Goal: Obtain resource: Download file/media

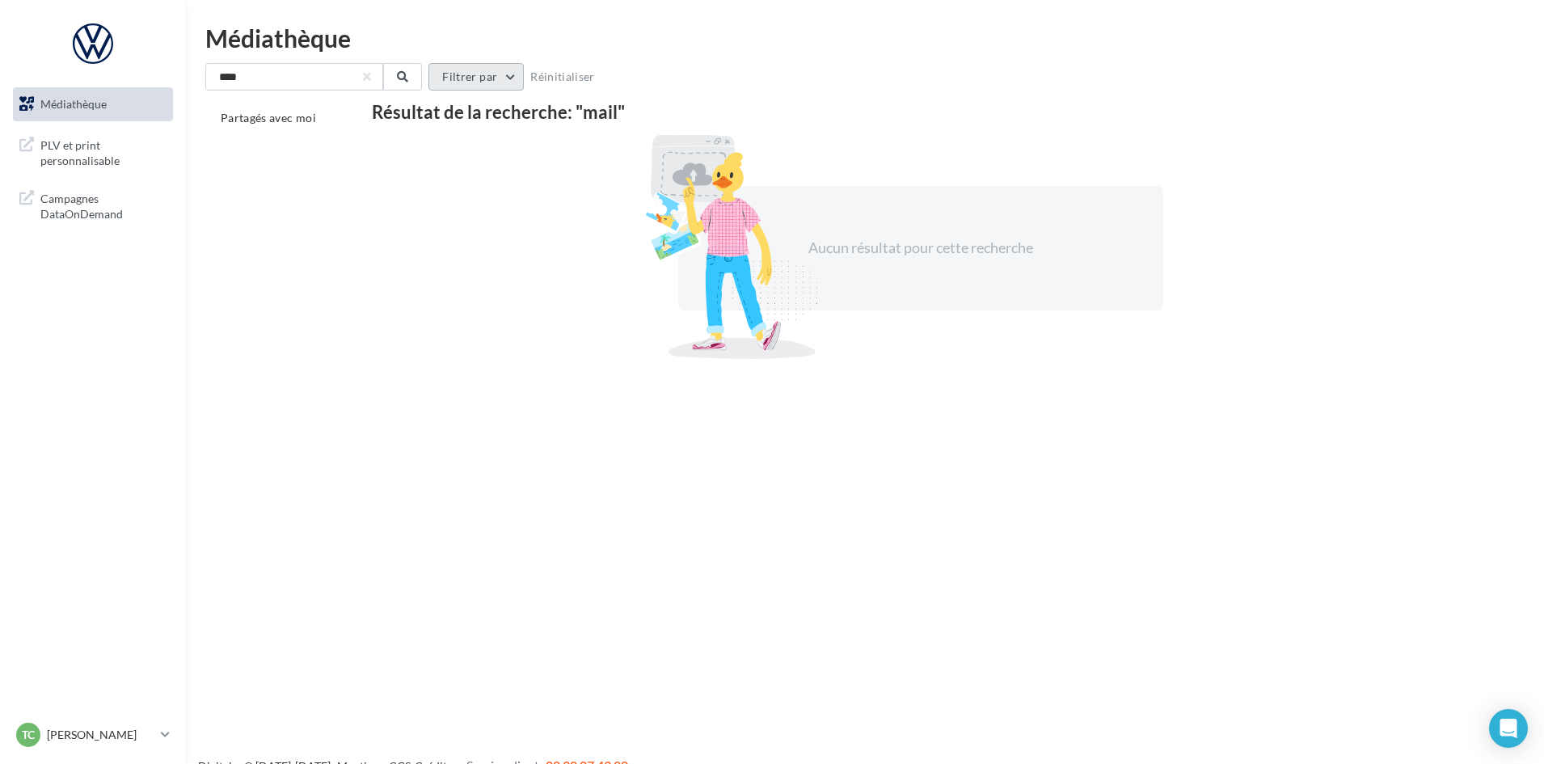
click at [457, 71] on button "Filtrer par" at bounding box center [475, 76] width 95 height 27
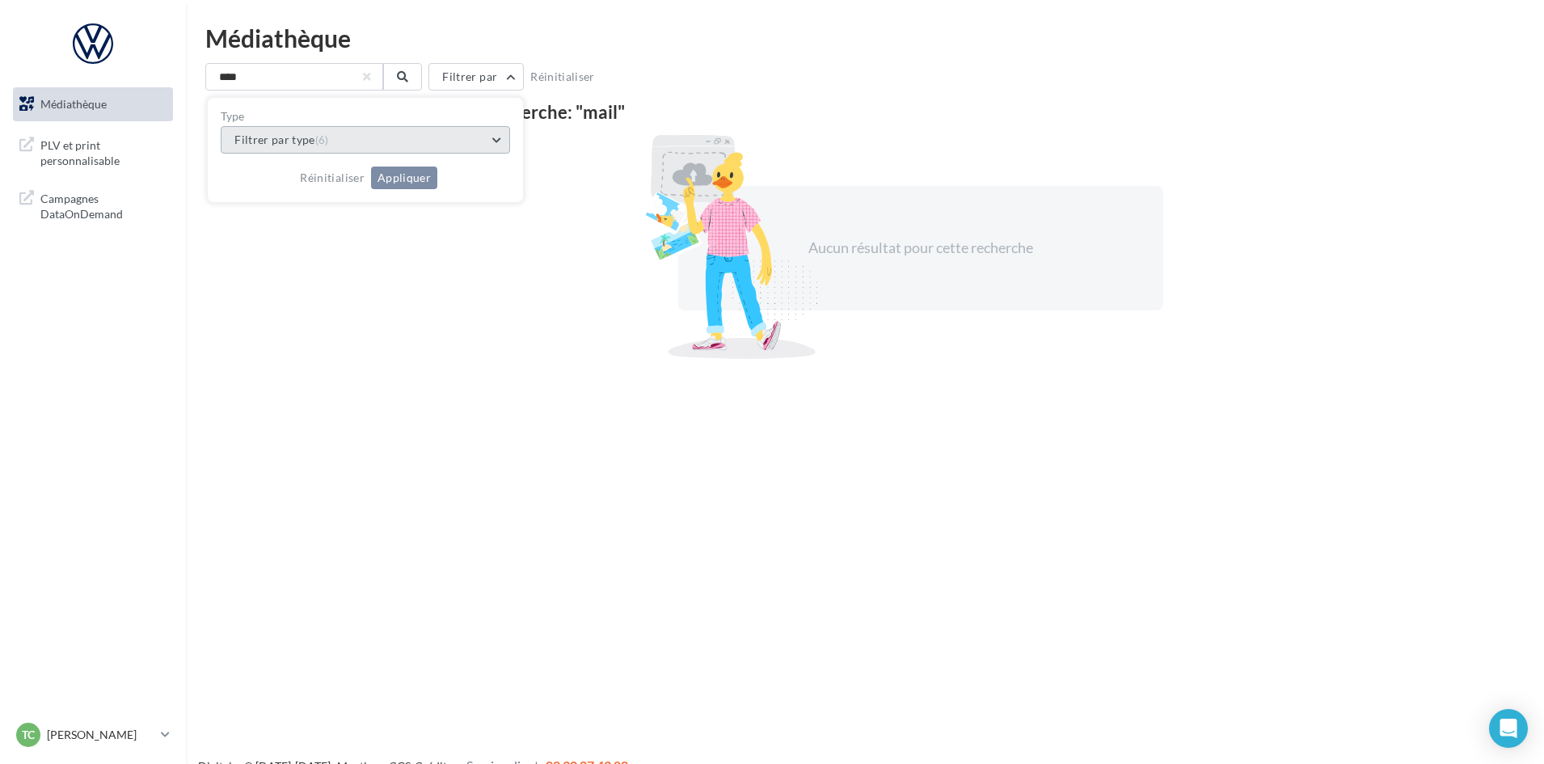
click at [355, 143] on button "Filtrer par type (6)" at bounding box center [365, 139] width 289 height 27
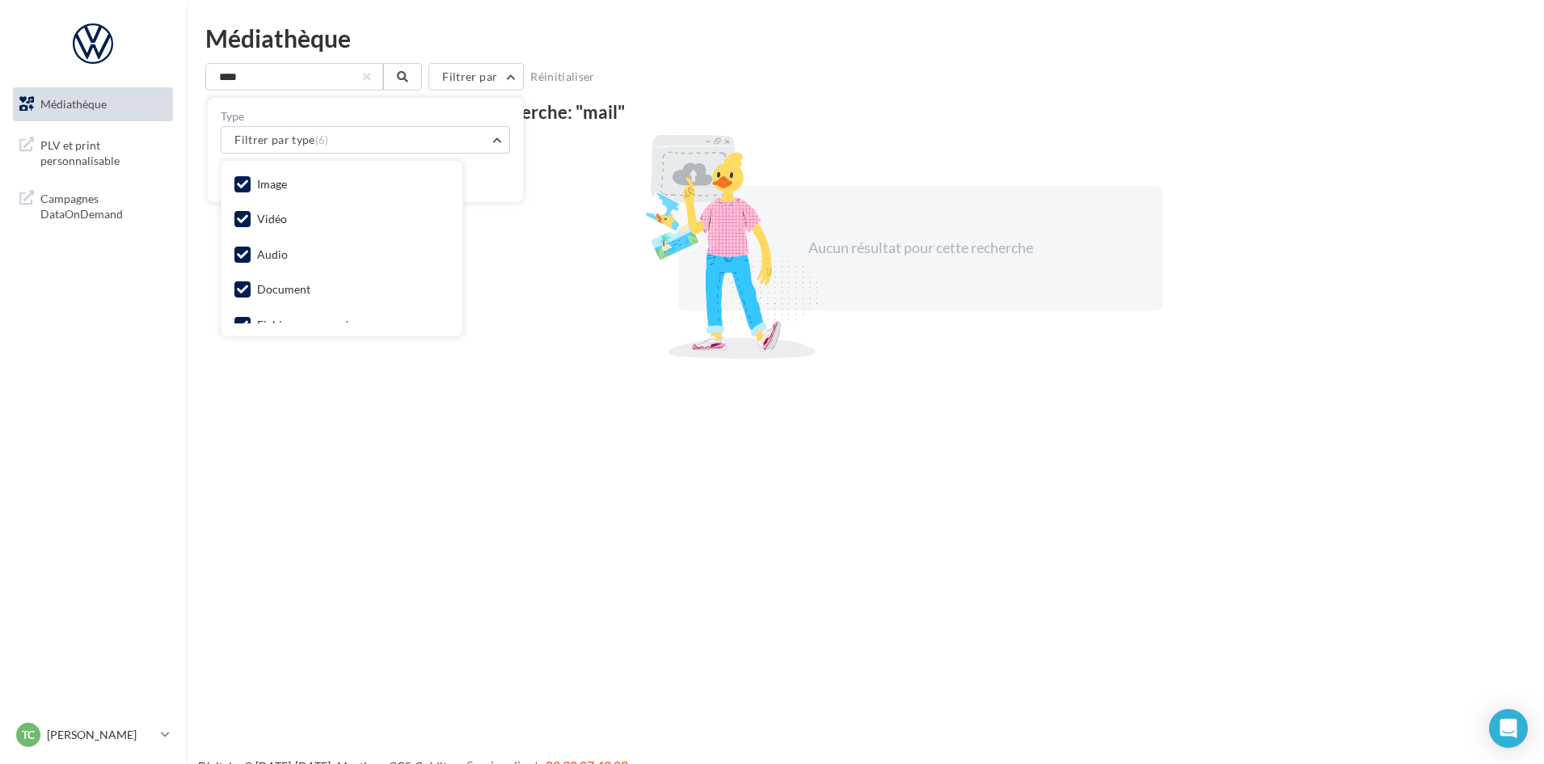
click at [303, 217] on div "Vidéo" at bounding box center [341, 220] width 215 height 23
click at [239, 219] on icon at bounding box center [242, 218] width 11 height 11
click at [247, 247] on label at bounding box center [242, 254] width 16 height 16
click at [243, 241] on icon at bounding box center [242, 240] width 11 height 11
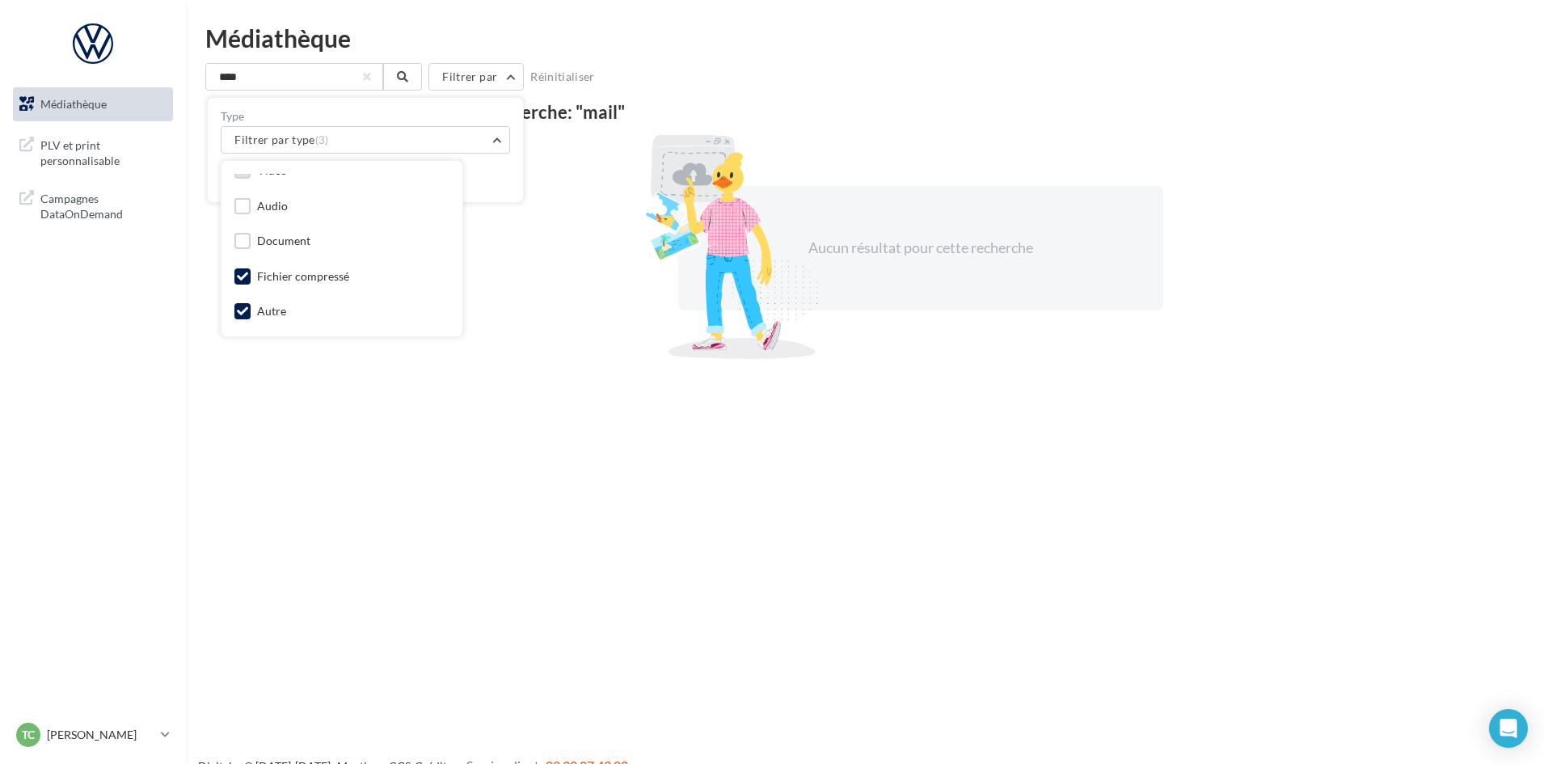
click at [234, 276] on label at bounding box center [242, 276] width 16 height 16
click at [239, 305] on icon at bounding box center [242, 310] width 11 height 11
click at [505, 159] on div "Réinitialiser Appliquer" at bounding box center [365, 172] width 289 height 36
click at [413, 178] on button "Appliquer" at bounding box center [404, 177] width 66 height 23
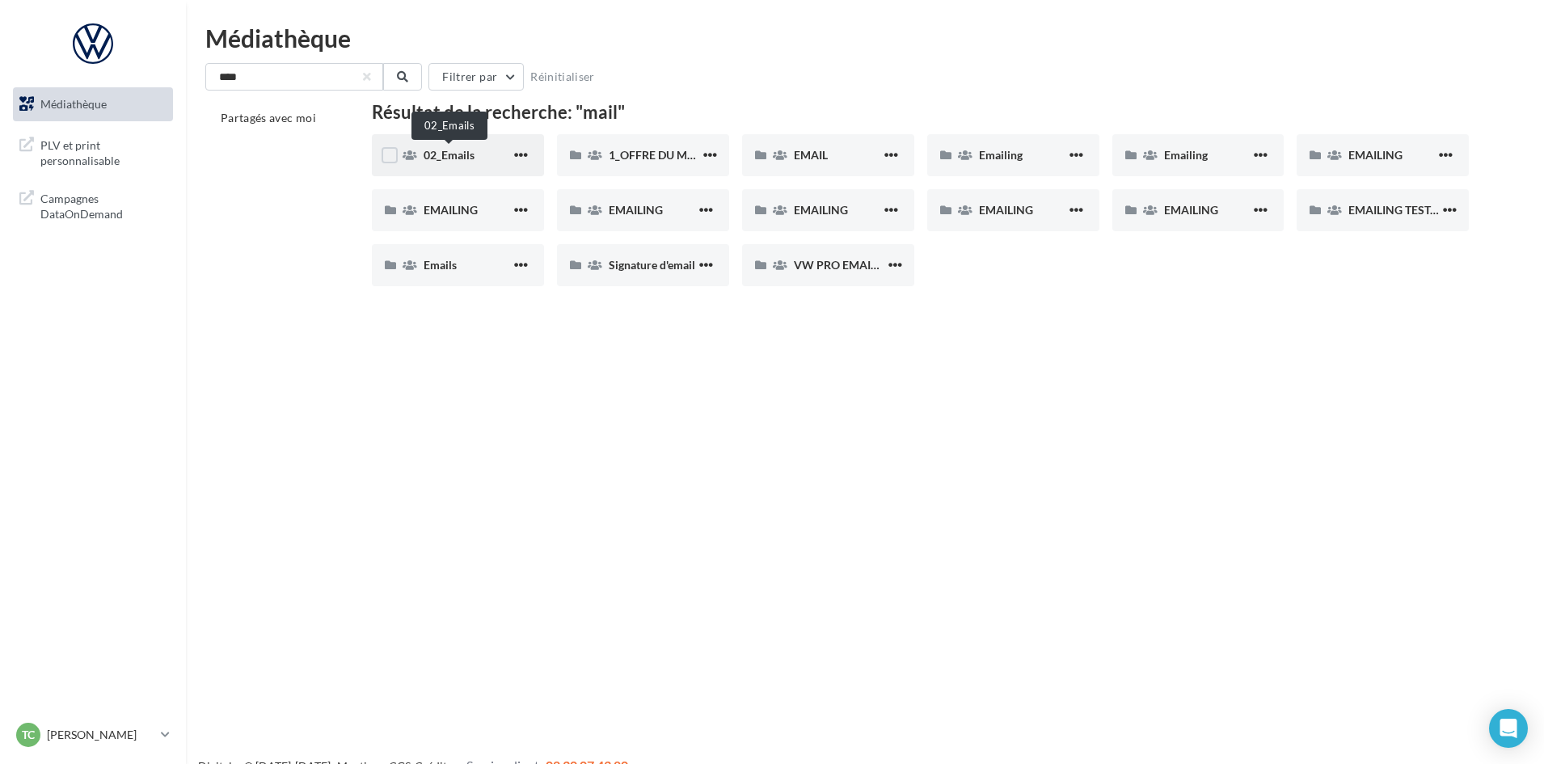
click at [459, 151] on span "02_Emails" at bounding box center [448, 155] width 51 height 14
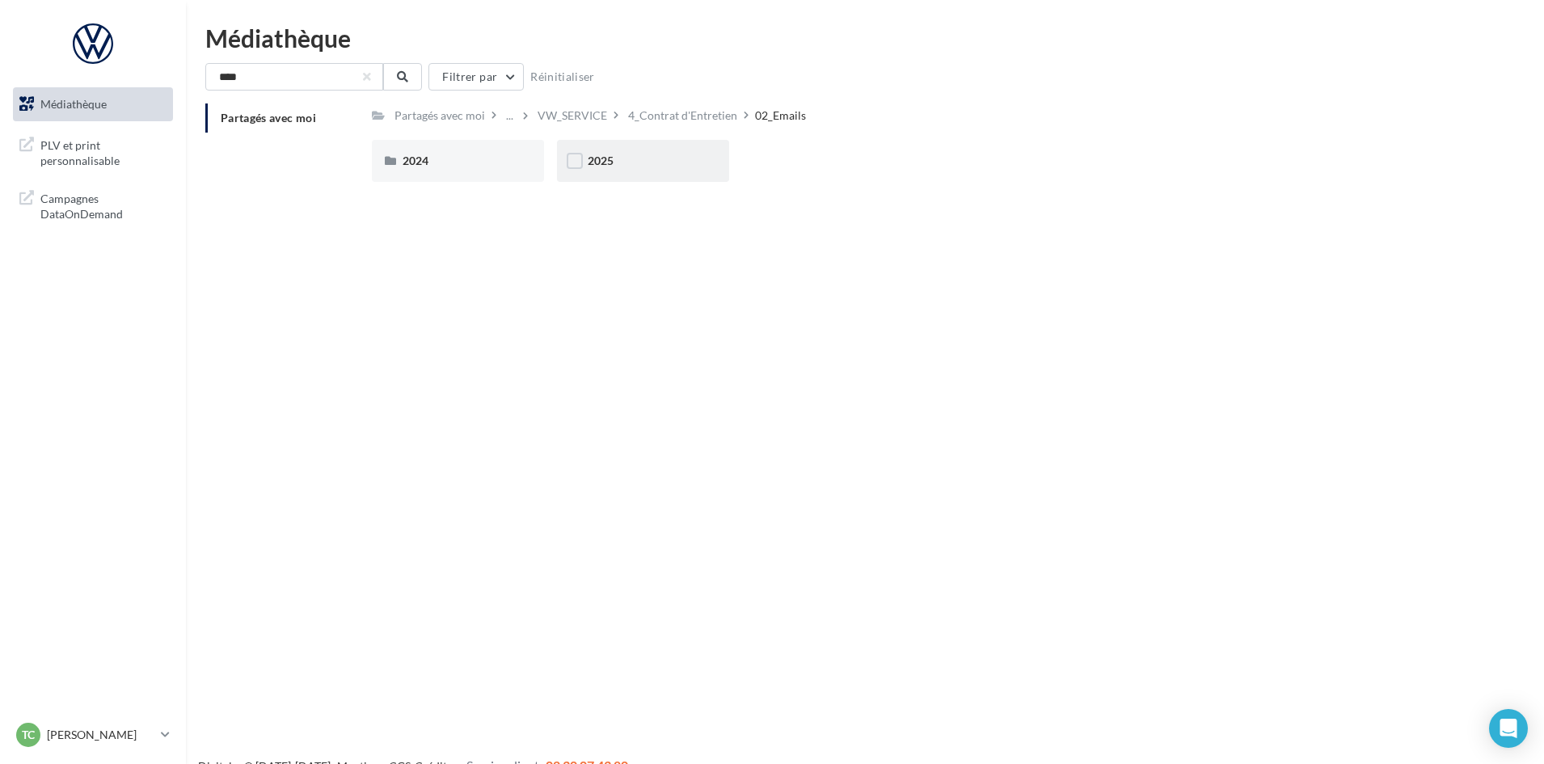
click at [656, 159] on div "2025" at bounding box center [643, 161] width 111 height 16
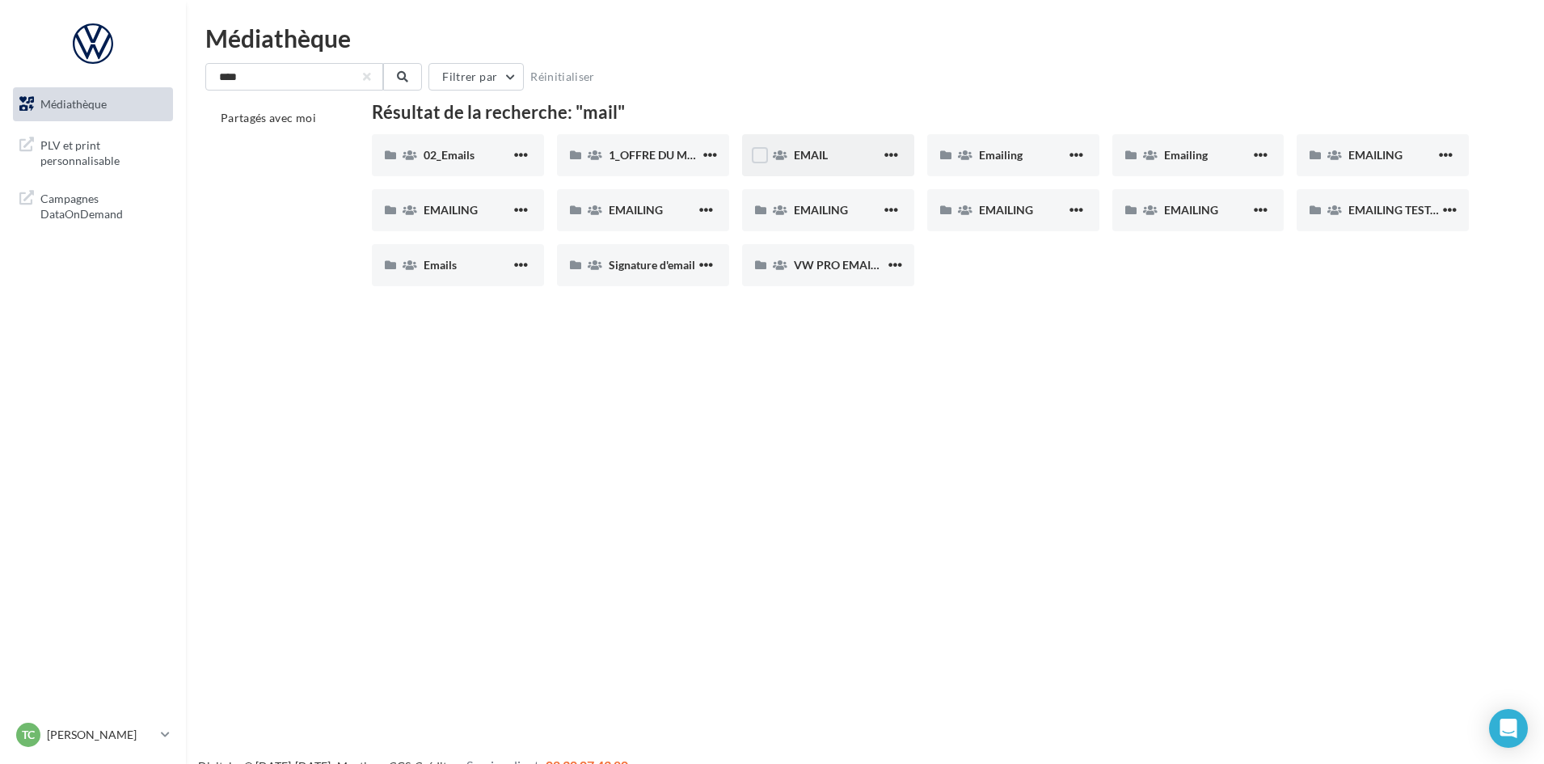
click at [829, 166] on div "EMAIL" at bounding box center [828, 155] width 172 height 42
click at [1014, 149] on span "Emailing" at bounding box center [1001, 155] width 44 height 14
click at [1396, 145] on div "EMAILING" at bounding box center [1382, 155] width 172 height 42
click at [476, 201] on div "EMAILING" at bounding box center [458, 210] width 172 height 42
click at [642, 214] on span "EMAILING" at bounding box center [636, 210] width 54 height 14
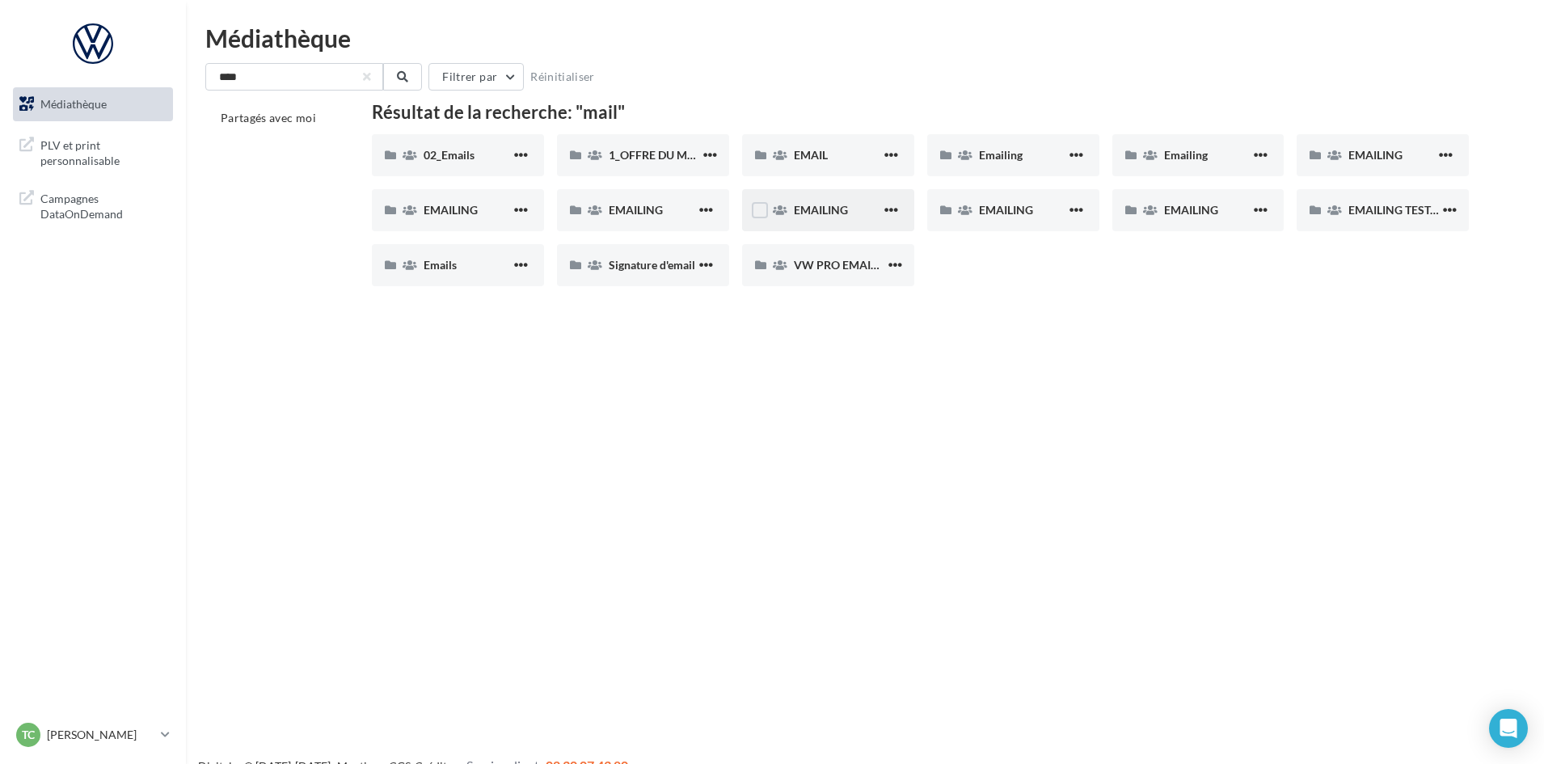
click at [803, 220] on div "EMAILING" at bounding box center [828, 210] width 172 height 42
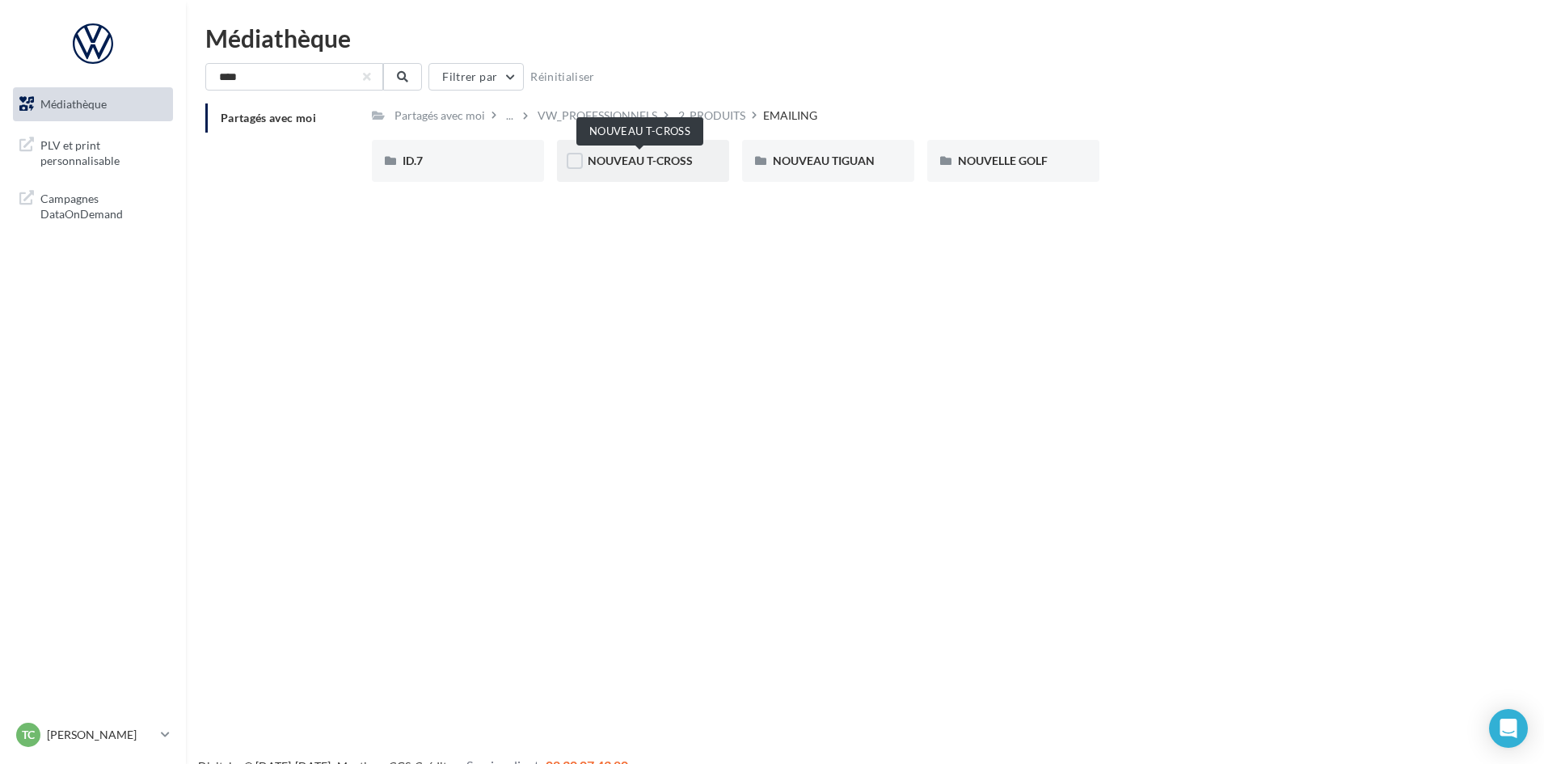
click at [633, 162] on span "NOUVEAU T-CROSS" at bounding box center [640, 161] width 105 height 14
click at [468, 153] on div "ID.7" at bounding box center [458, 161] width 172 height 42
click at [999, 152] on div "NOUVELLE GOLF" at bounding box center [1013, 161] width 172 height 42
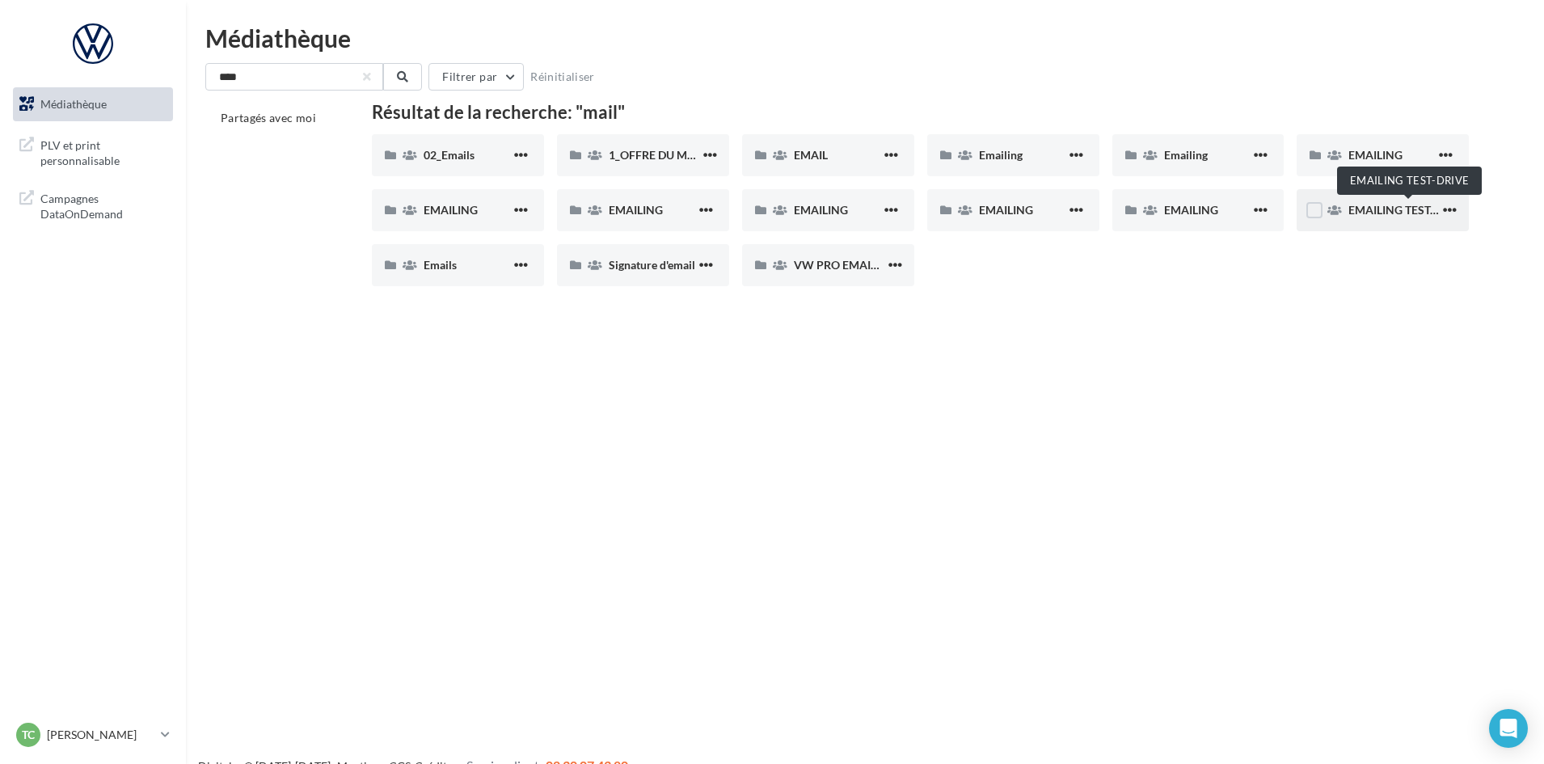
click at [1420, 208] on span "EMAILING TEST-DRIVE" at bounding box center [1407, 210] width 119 height 14
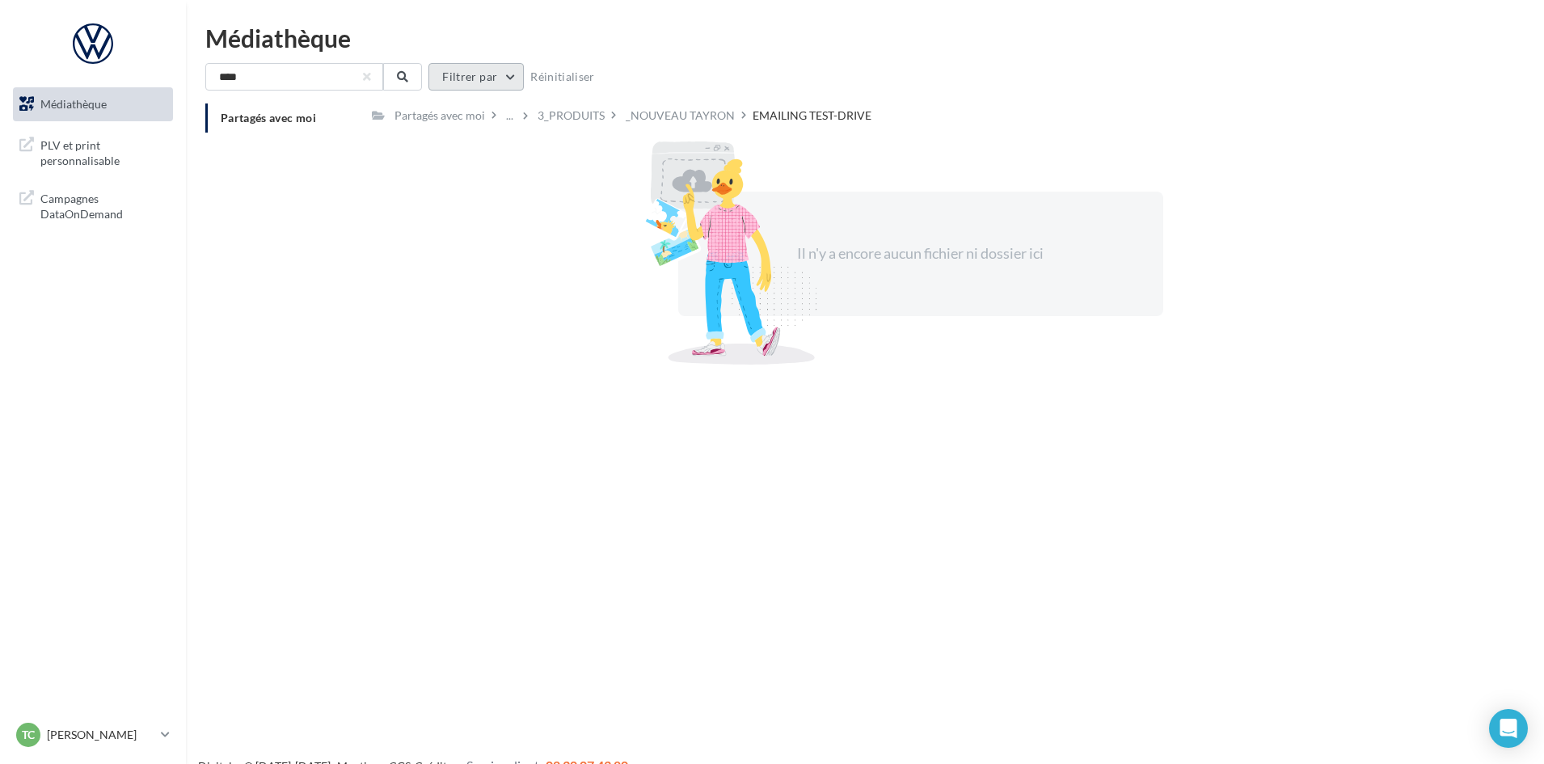
click at [509, 72] on button "Filtrer par" at bounding box center [475, 76] width 95 height 27
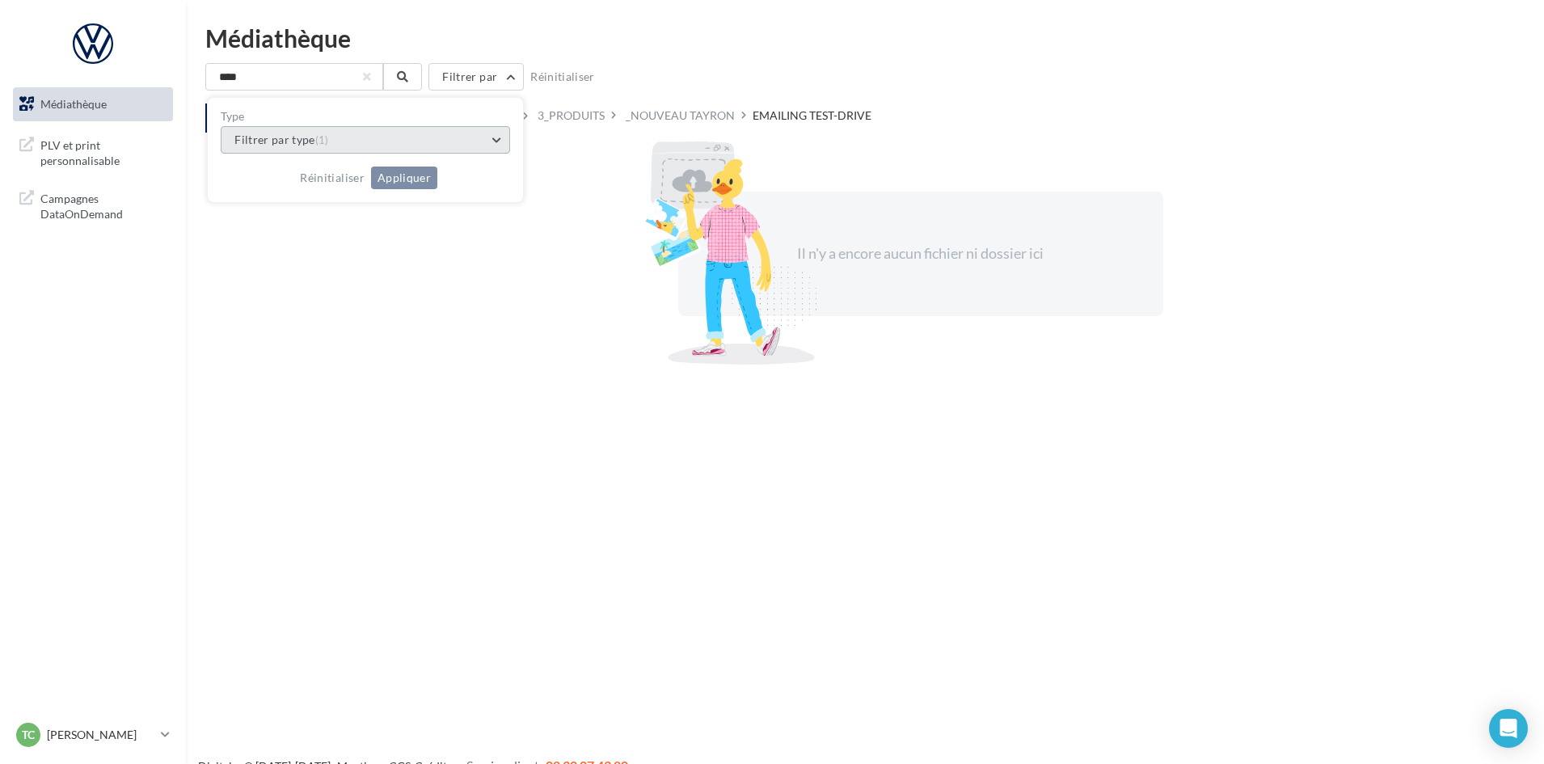
click at [340, 140] on button "Filtrer par type (1)" at bounding box center [365, 139] width 289 height 27
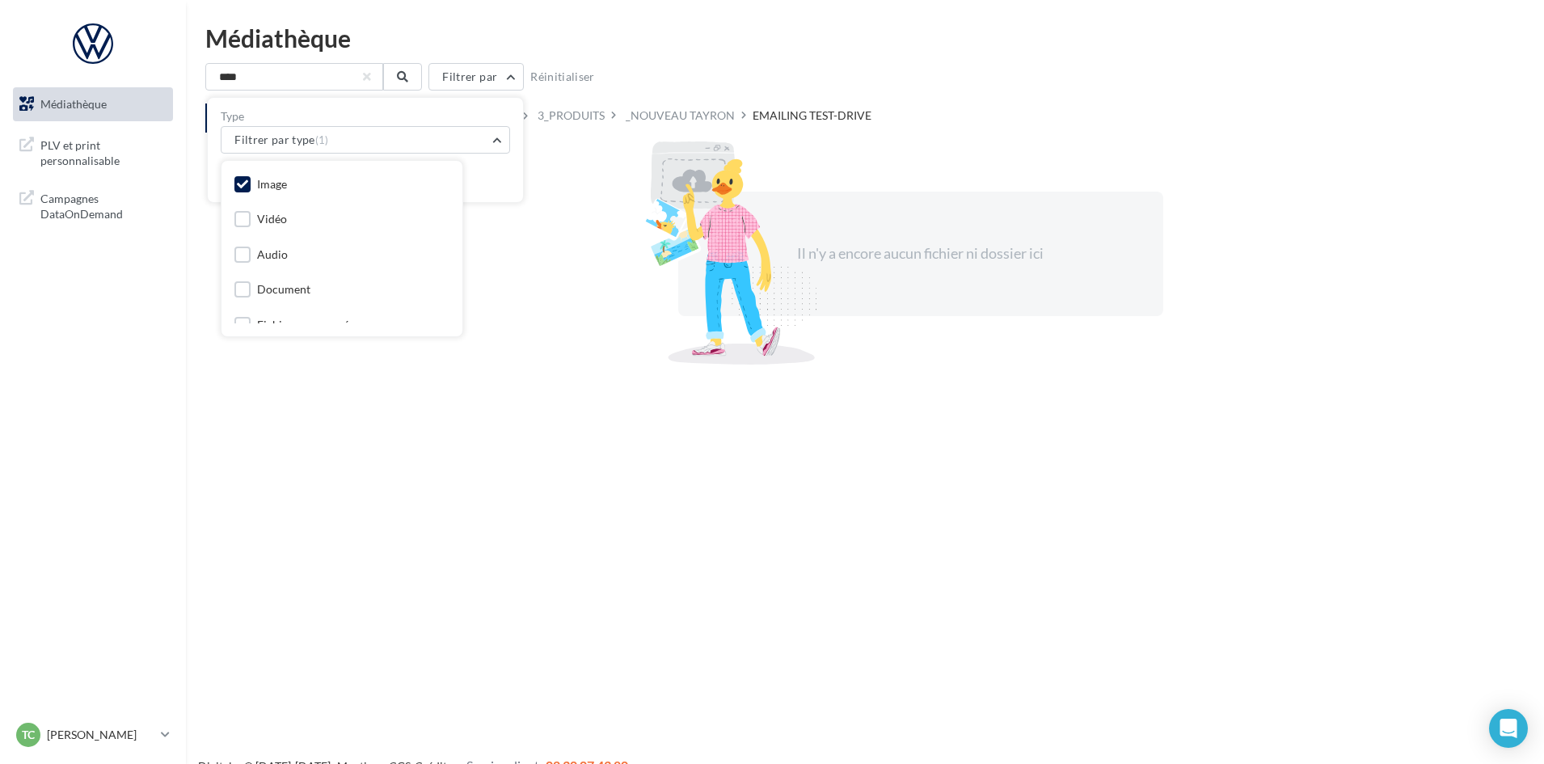
drag, startPoint x: 654, startPoint y: 155, endPoint x: 530, endPoint y: 51, distance: 161.7
click at [654, 154] on div at bounding box center [727, 253] width 186 height 224
drag, startPoint x: 375, startPoint y: 77, endPoint x: 360, endPoint y: 71, distance: 15.6
click at [374, 77] on input "****" at bounding box center [294, 76] width 178 height 27
drag, startPoint x: 339, startPoint y: 74, endPoint x: 0, endPoint y: 112, distance: 340.6
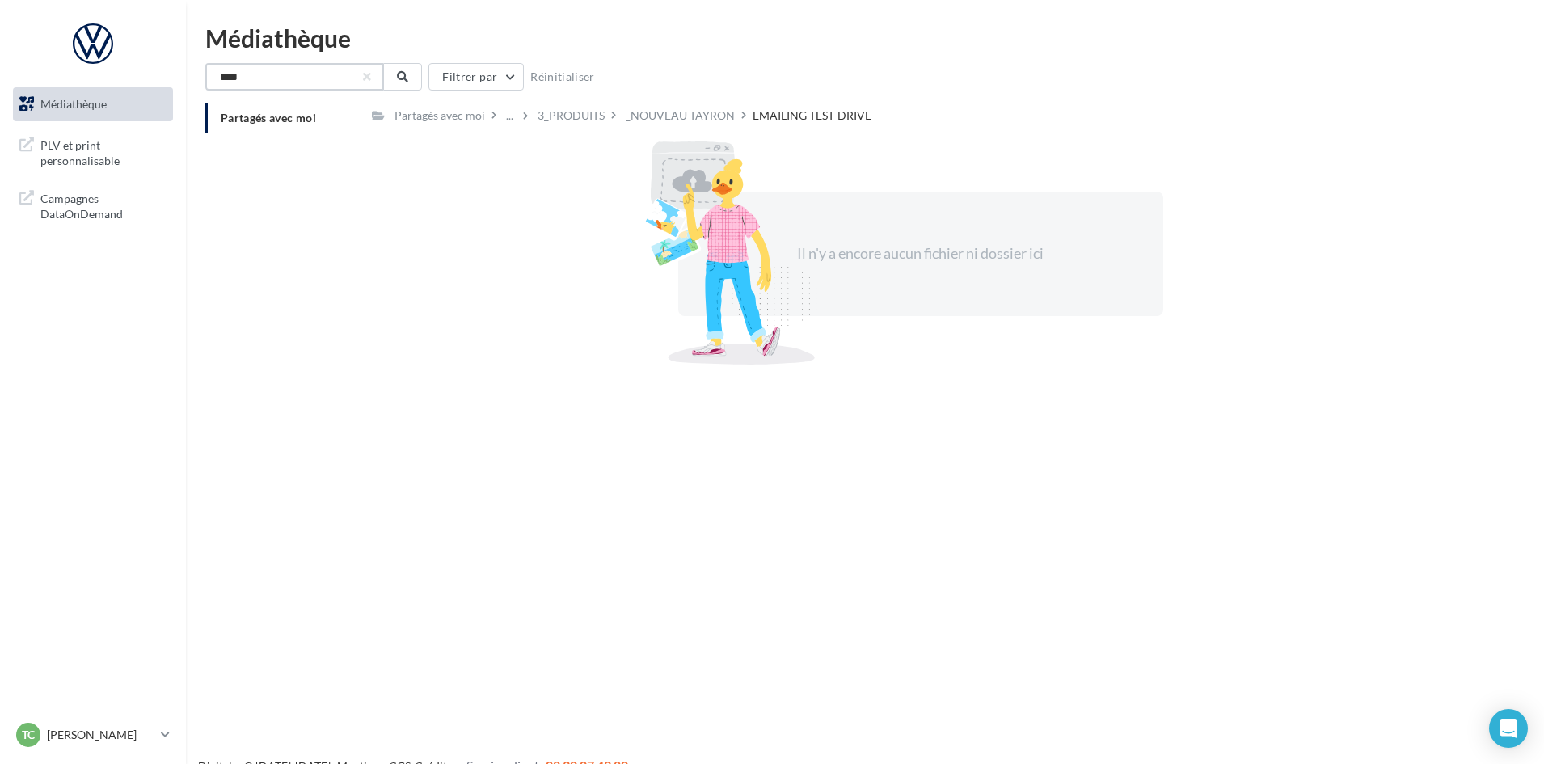
click at [0, 112] on div "Médiathèque PLV et print personnalisable" at bounding box center [772, 408] width 1544 height 764
click at [503, 69] on button "Filtrer par" at bounding box center [475, 76] width 95 height 27
drag, startPoint x: 666, startPoint y: 199, endPoint x: 372, endPoint y: 110, distance: 307.3
click at [663, 196] on div at bounding box center [727, 253] width 186 height 224
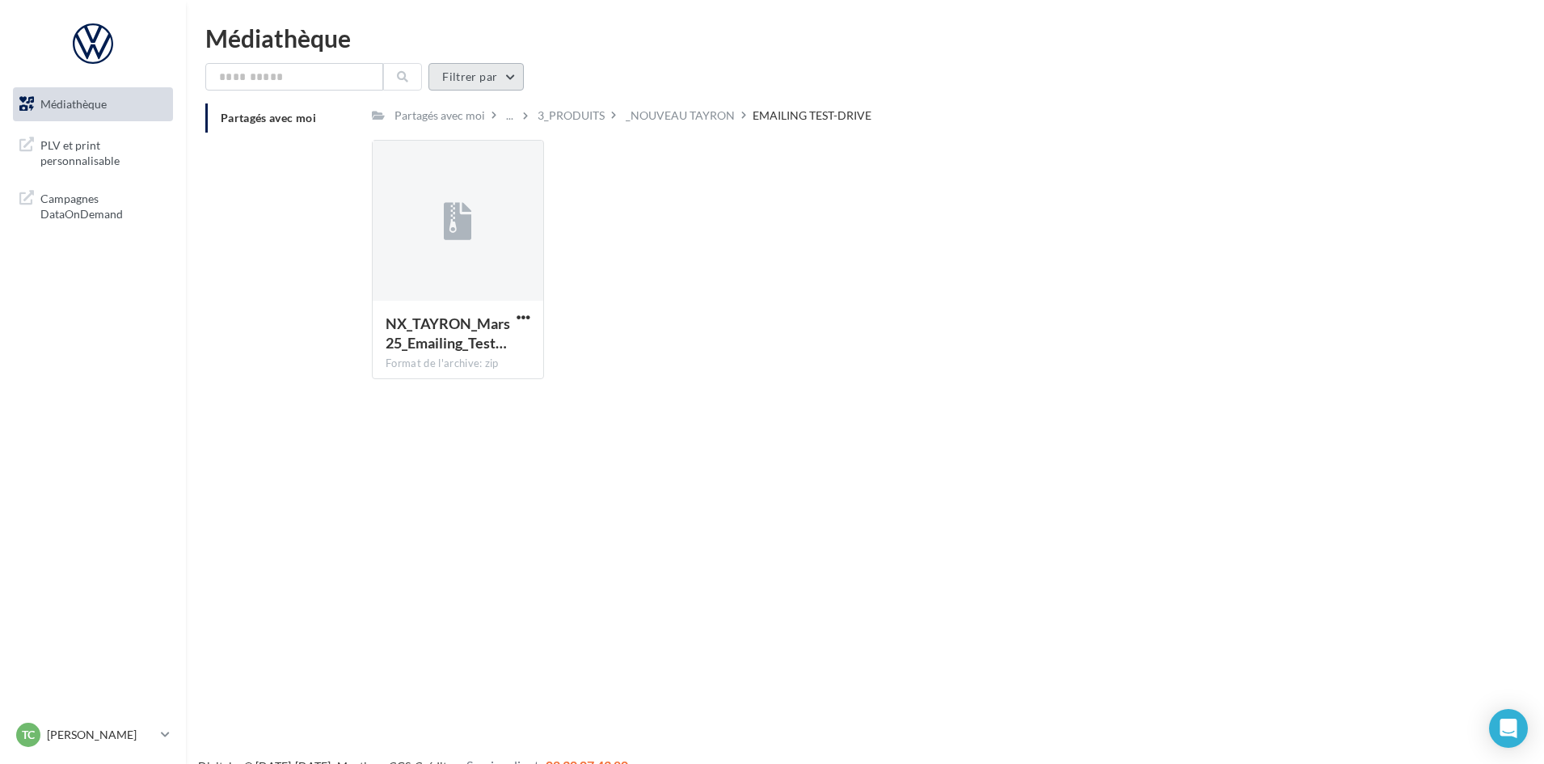
click at [464, 78] on button "Filtrer par" at bounding box center [475, 76] width 95 height 27
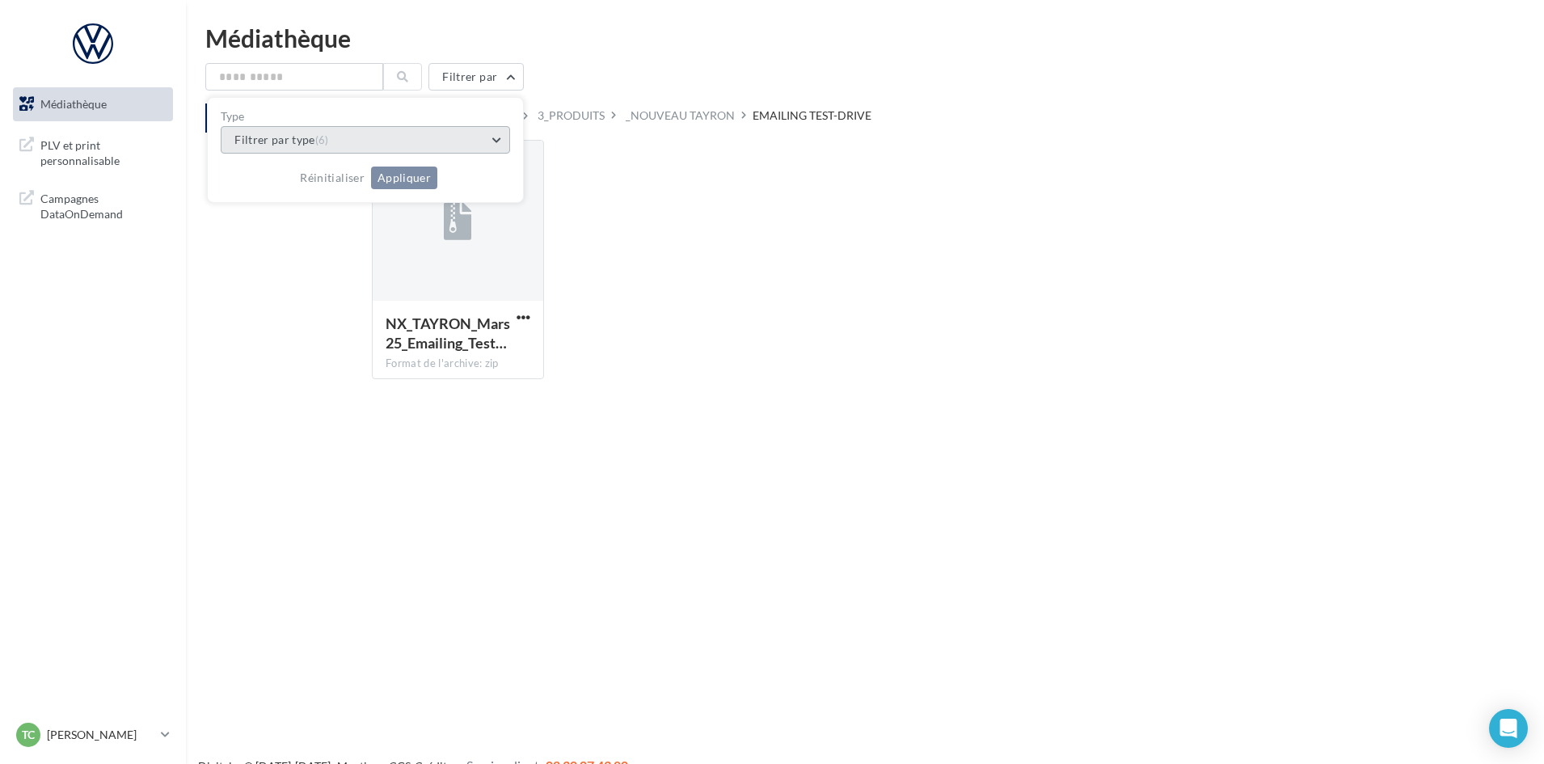
click at [440, 136] on button "Filtrer par type (6)" at bounding box center [365, 139] width 289 height 27
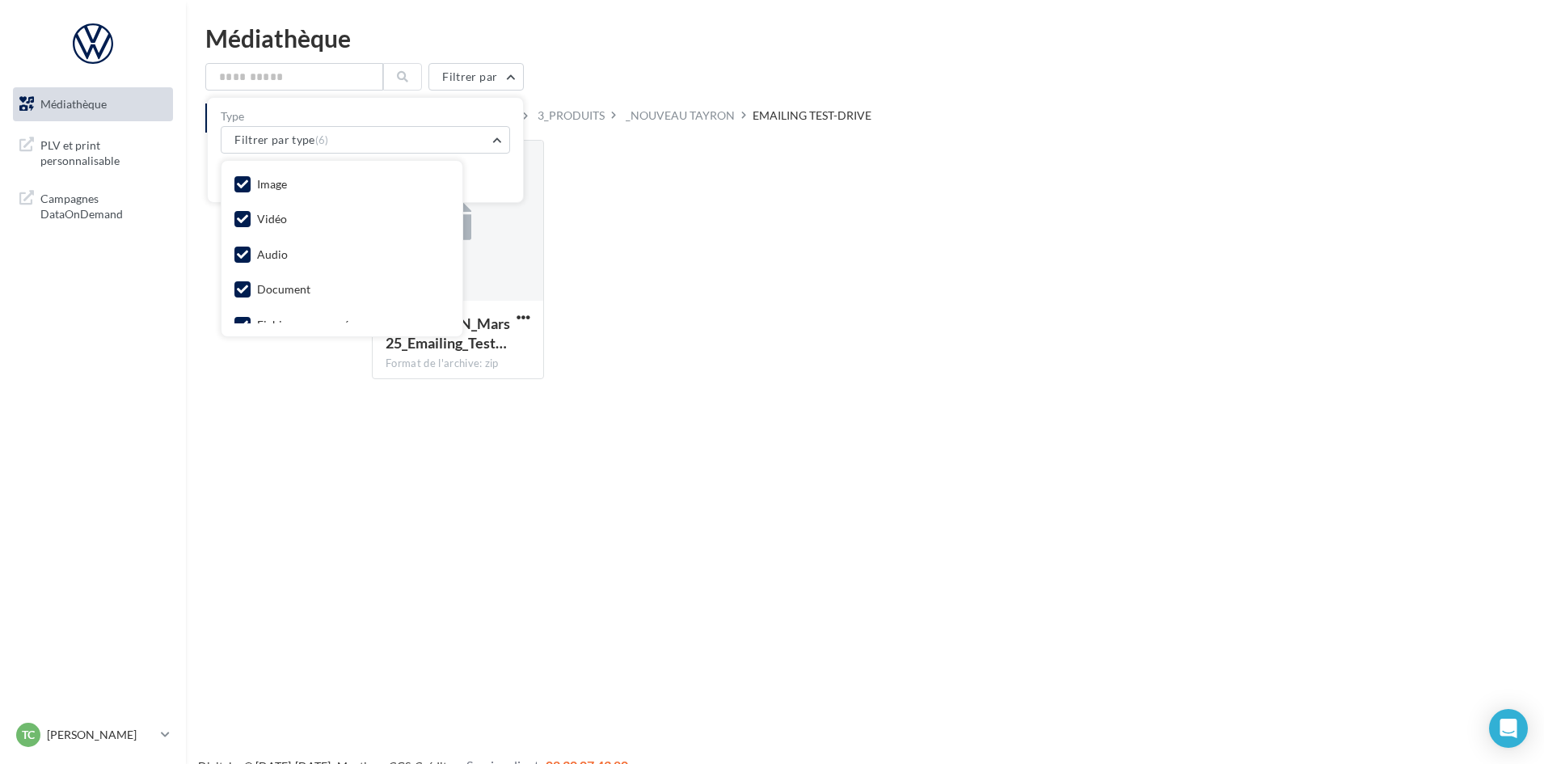
click at [243, 215] on icon at bounding box center [242, 218] width 11 height 11
click at [241, 254] on icon at bounding box center [242, 254] width 11 height 11
click at [237, 242] on icon at bounding box center [242, 240] width 11 height 11
click at [243, 275] on icon at bounding box center [242, 276] width 11 height 11
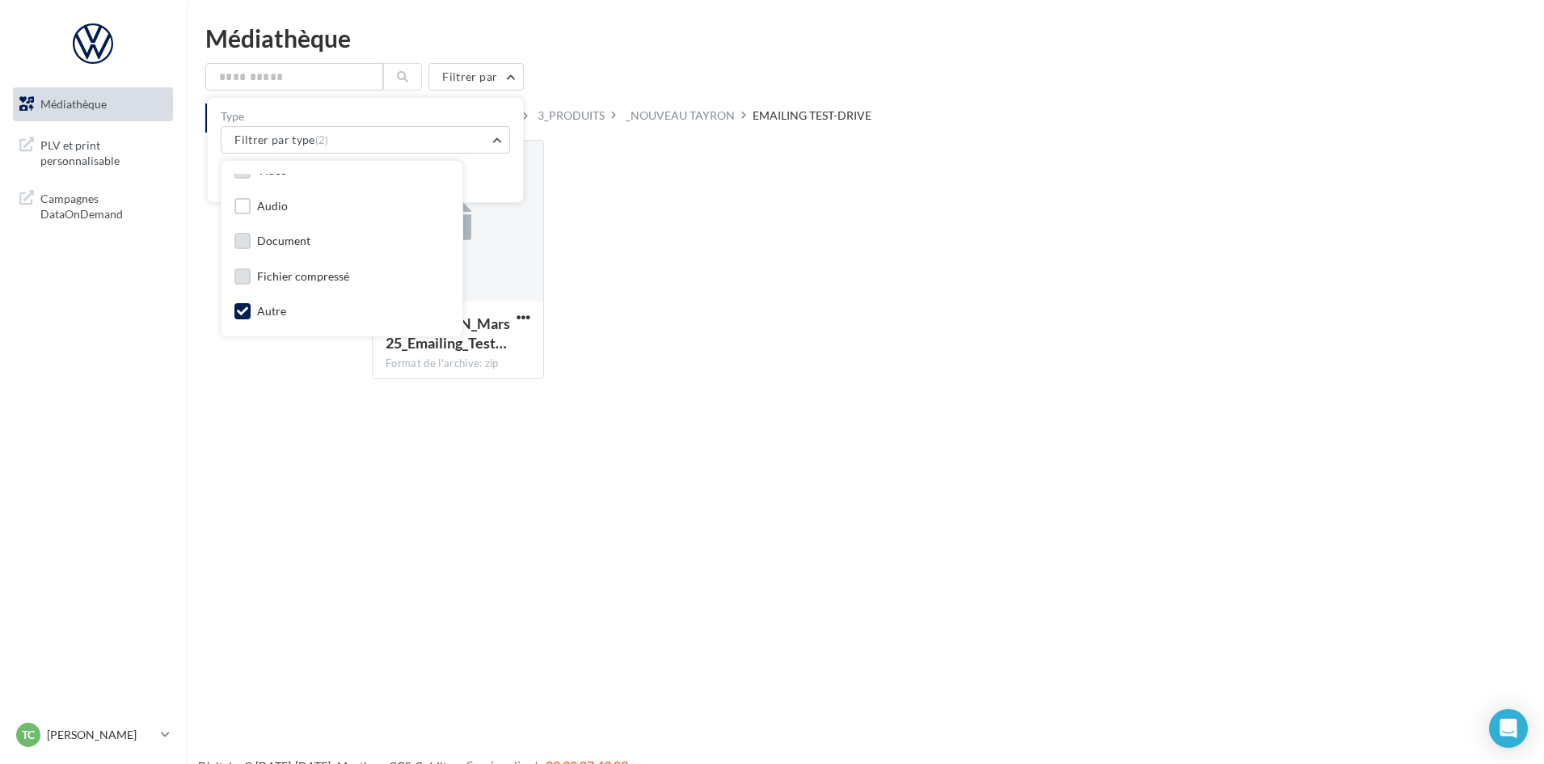
click at [238, 309] on icon at bounding box center [242, 310] width 11 height 11
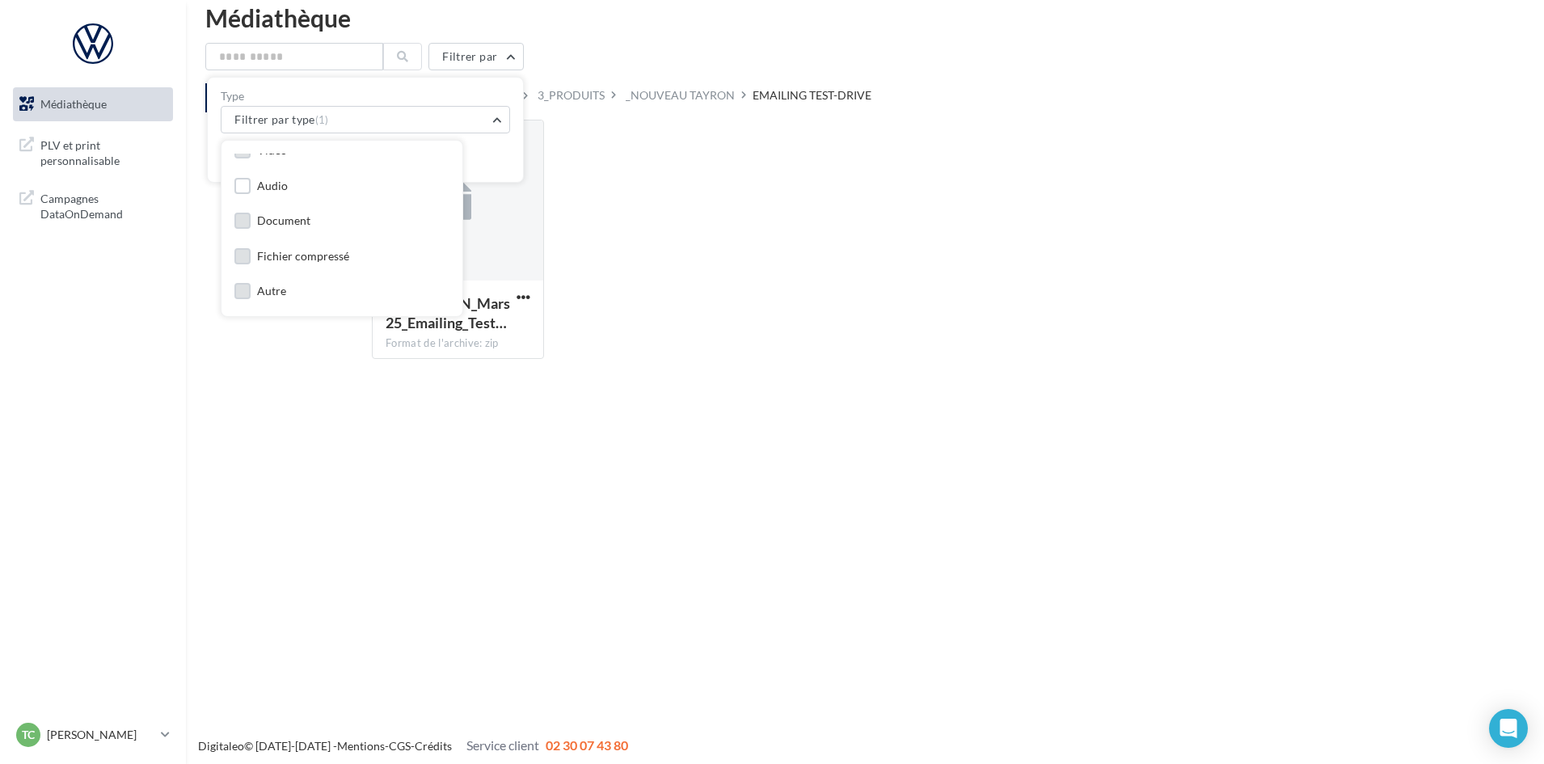
scroll to position [26, 0]
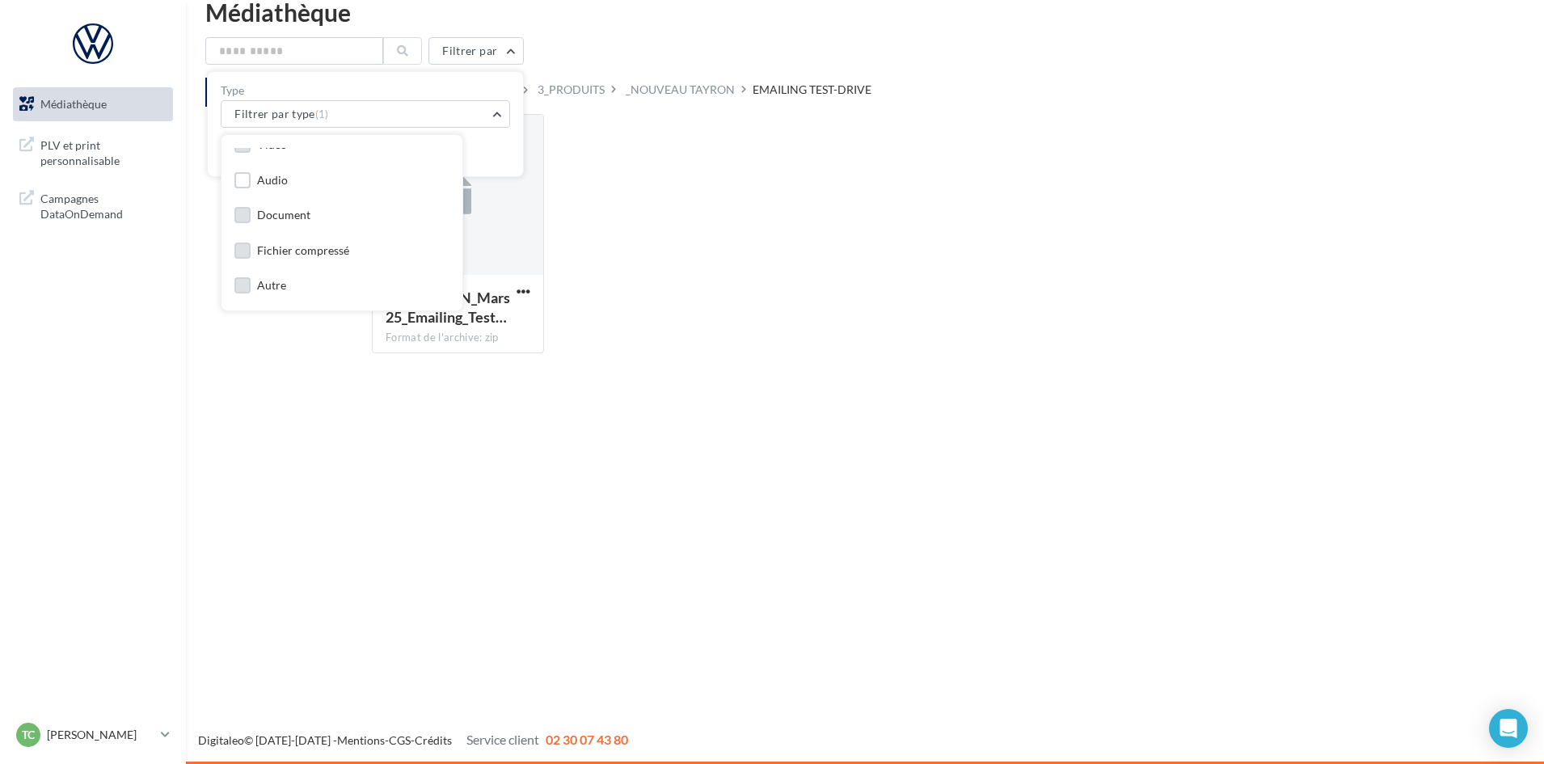
drag, startPoint x: 492, startPoint y: 144, endPoint x: 431, endPoint y: 158, distance: 62.9
click at [492, 145] on div "Réinitialiser Appliquer" at bounding box center [365, 146] width 289 height 36
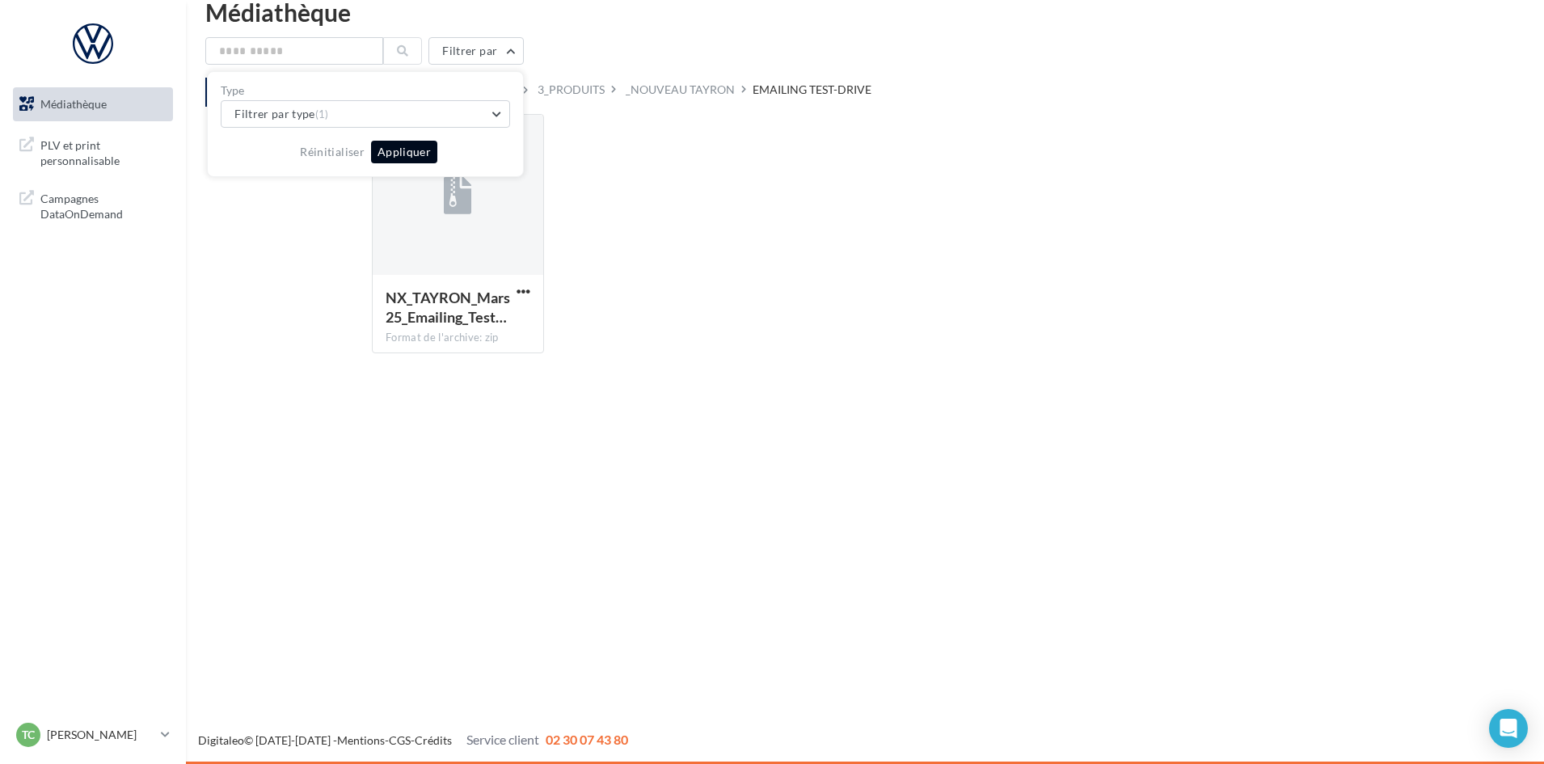
click at [398, 147] on button "Appliquer" at bounding box center [404, 152] width 66 height 23
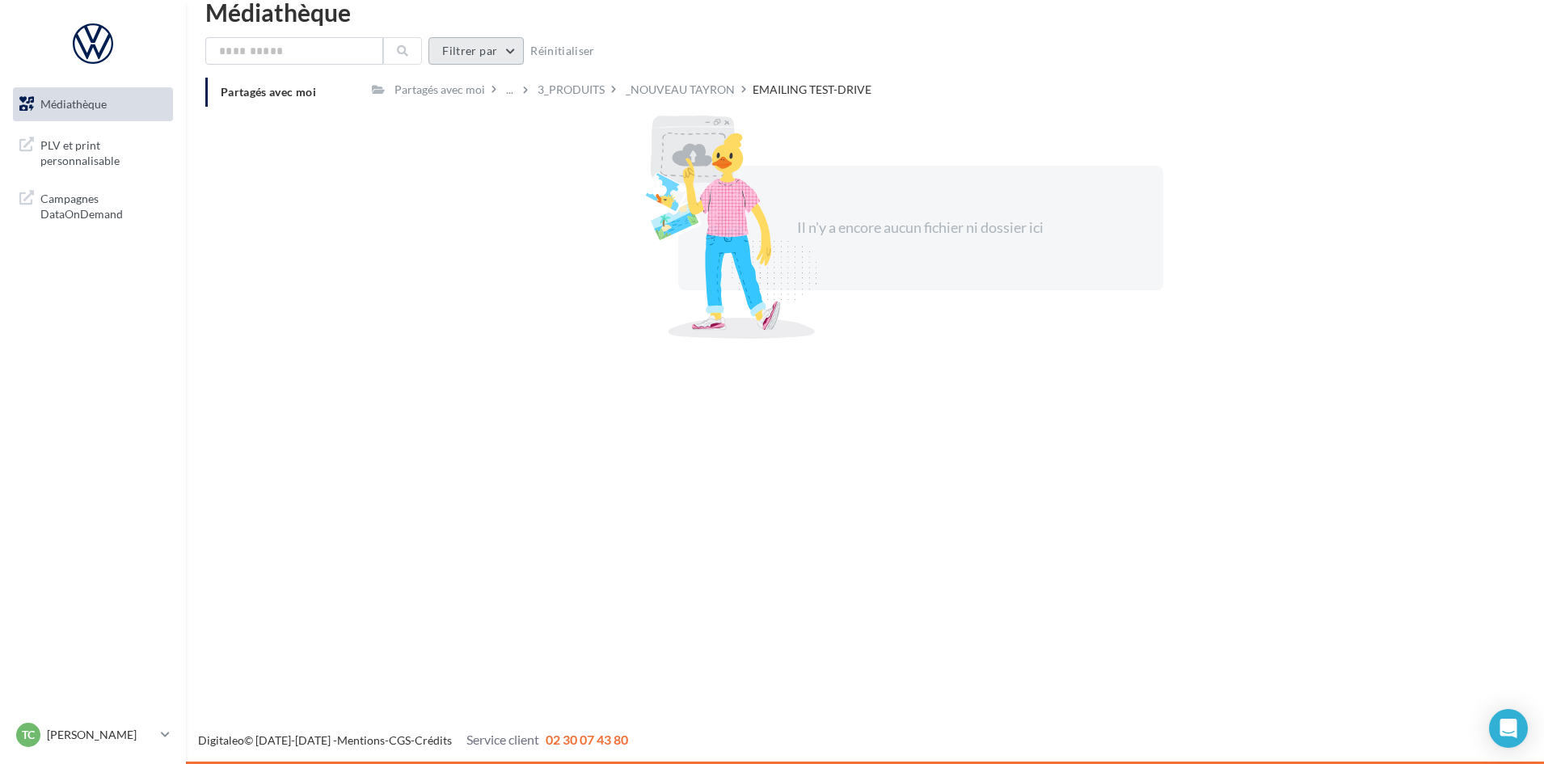
click at [485, 55] on button "Filtrer par" at bounding box center [475, 50] width 95 height 27
click at [781, 53] on div "Filtrer par Type Filtrer par type (1) Réinitialiser Appliquer Réinitialiser" at bounding box center [864, 50] width 1319 height 27
click at [775, 93] on div "EMAILING TEST-DRIVE" at bounding box center [811, 90] width 119 height 16
click at [706, 78] on div "_NOUVEAU TAYRON" at bounding box center [680, 89] width 116 height 23
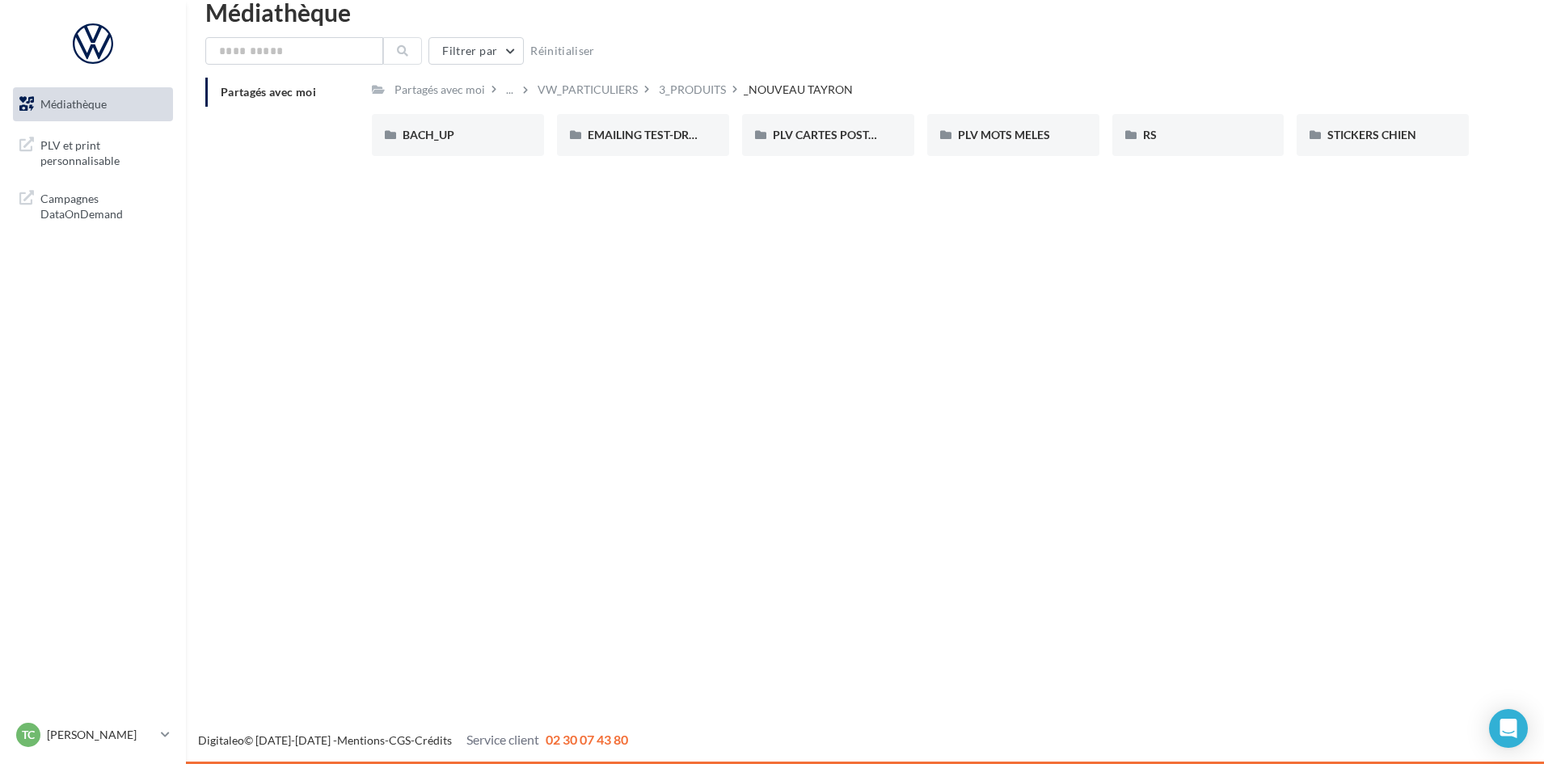
click at [575, 87] on div "VW_PARTICULIERS" at bounding box center [587, 90] width 100 height 16
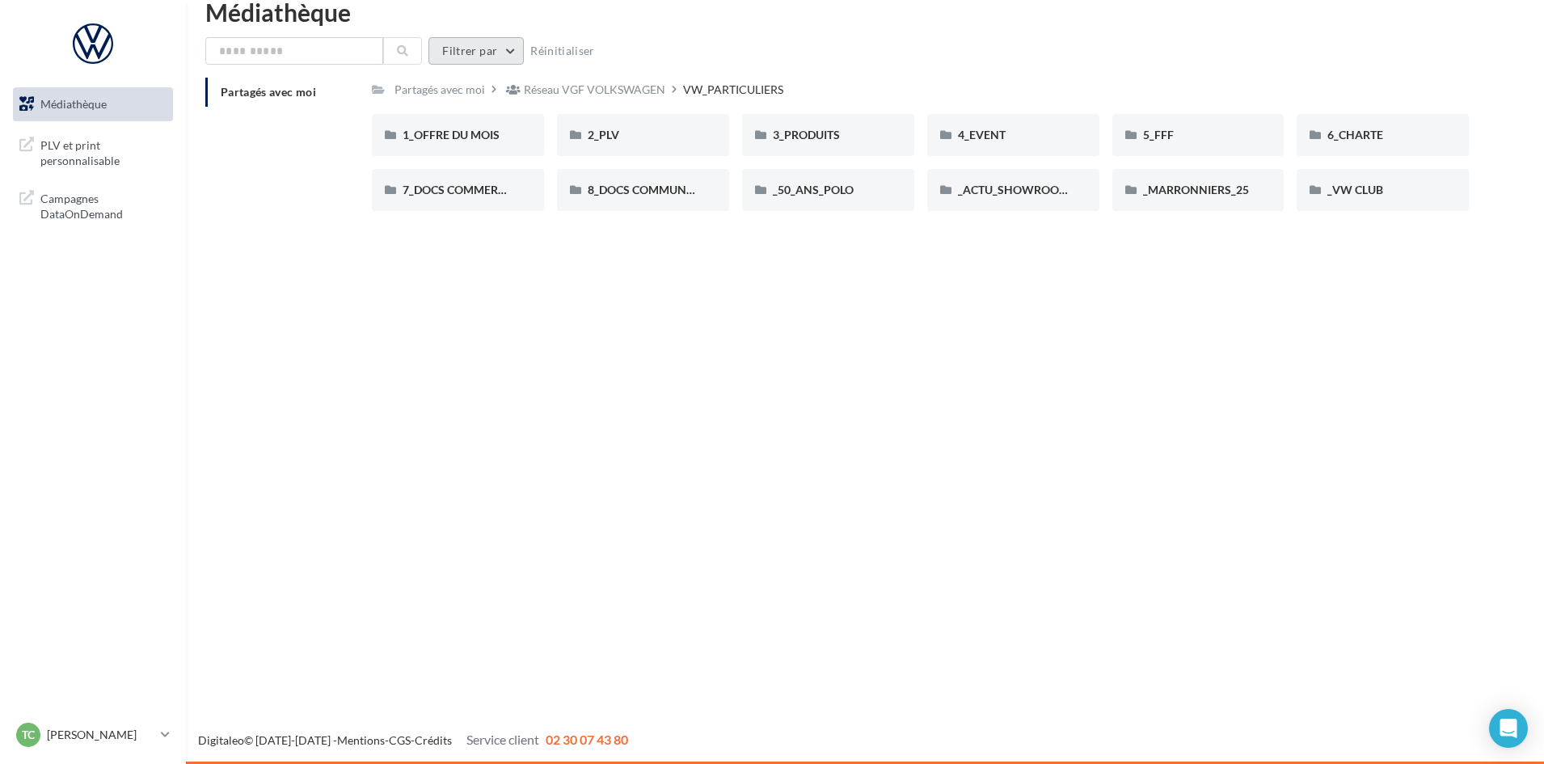
click at [508, 40] on button "Filtrer par" at bounding box center [475, 50] width 95 height 27
click at [618, 72] on div "Filtrer par Type Filtrer par type (1) Réinitialiser Appliquer Réinitialiser Par…" at bounding box center [864, 130] width 1319 height 187
click at [1030, 187] on span "_ACTU_SHOWROOM" at bounding box center [1014, 190] width 112 height 14
click at [496, 202] on div "7_DOCS COMMERCIAUX" at bounding box center [458, 190] width 172 height 42
click at [807, 184] on span "_50_ANS_POLO" at bounding box center [813, 190] width 81 height 14
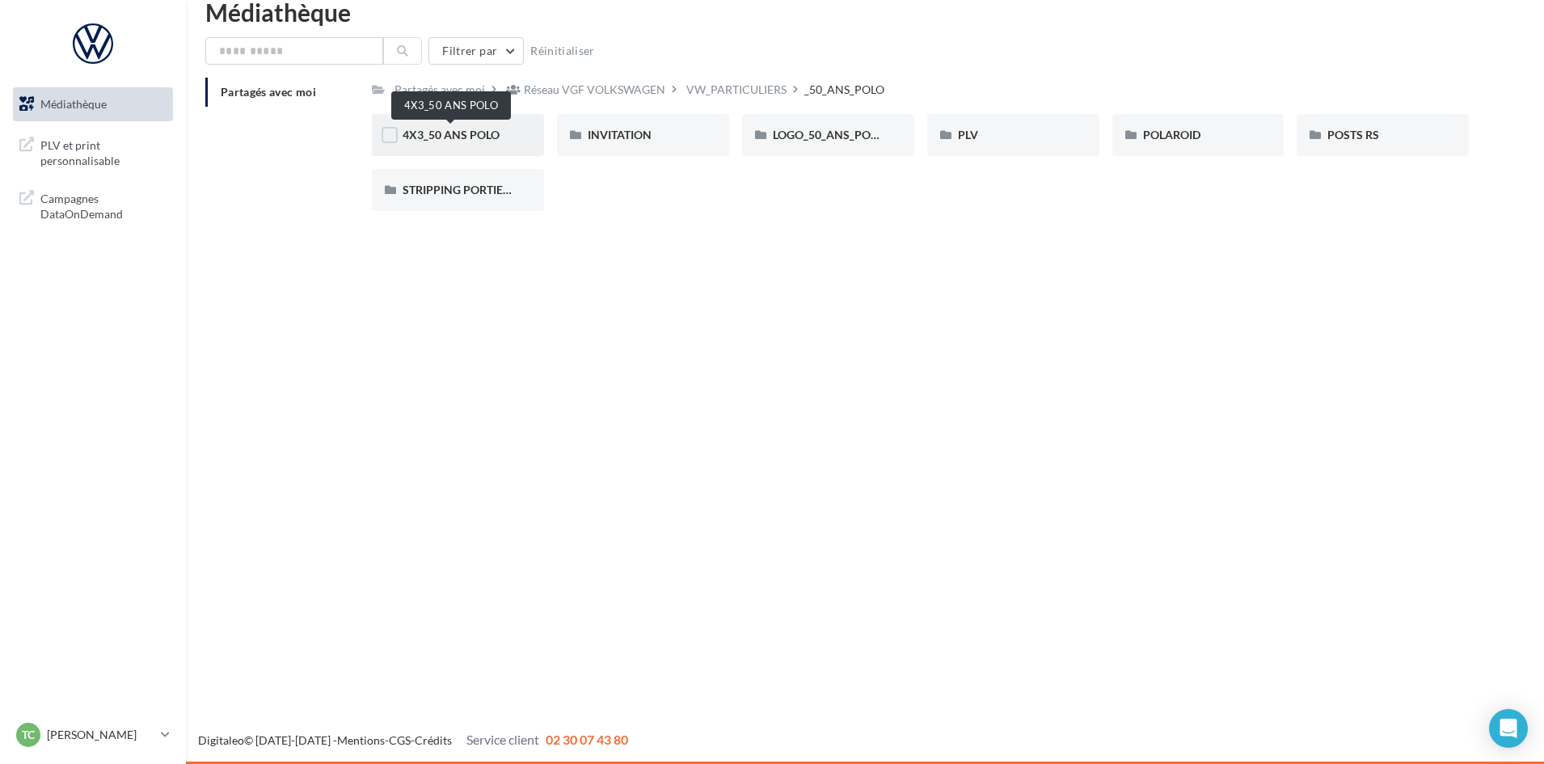
click at [457, 140] on span "4X3_50 ANS POLO" at bounding box center [450, 135] width 97 height 14
click at [836, 123] on div "LOGO_50_ANS_POLO" at bounding box center [828, 135] width 172 height 42
drag, startPoint x: 972, startPoint y: 110, endPoint x: 979, endPoint y: 120, distance: 11.7
click at [976, 116] on div "Partagés avec moi Réseau VGF VOLKSWAGEN VW_PARTICULIERS _50_ANS_POLO Rs Partagé…" at bounding box center [920, 151] width 1097 height 146
click at [979, 124] on div "PLV" at bounding box center [1013, 135] width 172 height 42
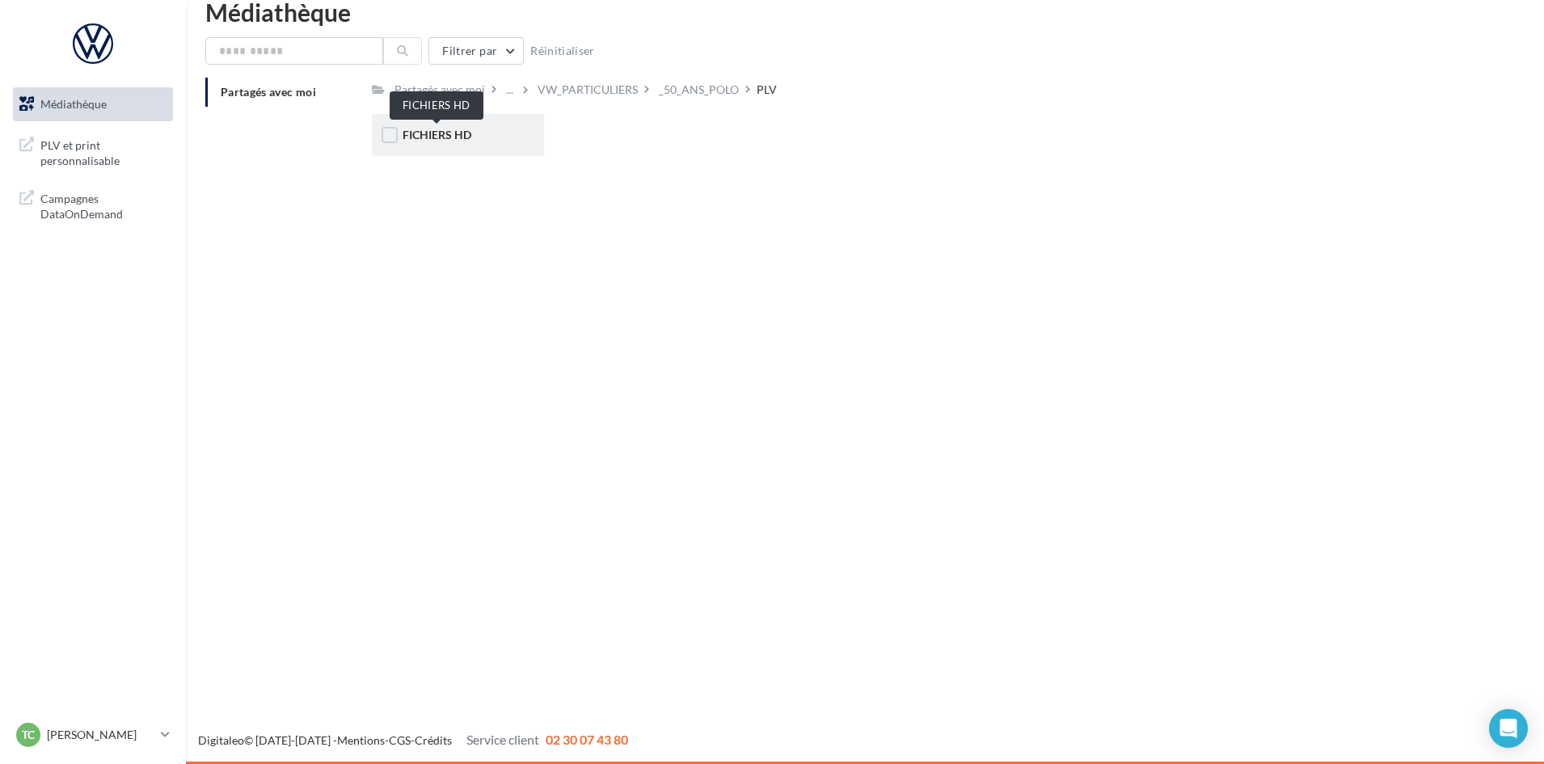
click at [455, 131] on span "FICHIERS HD" at bounding box center [436, 135] width 69 height 14
click at [486, 122] on div "FICHIERS HD" at bounding box center [458, 135] width 172 height 42
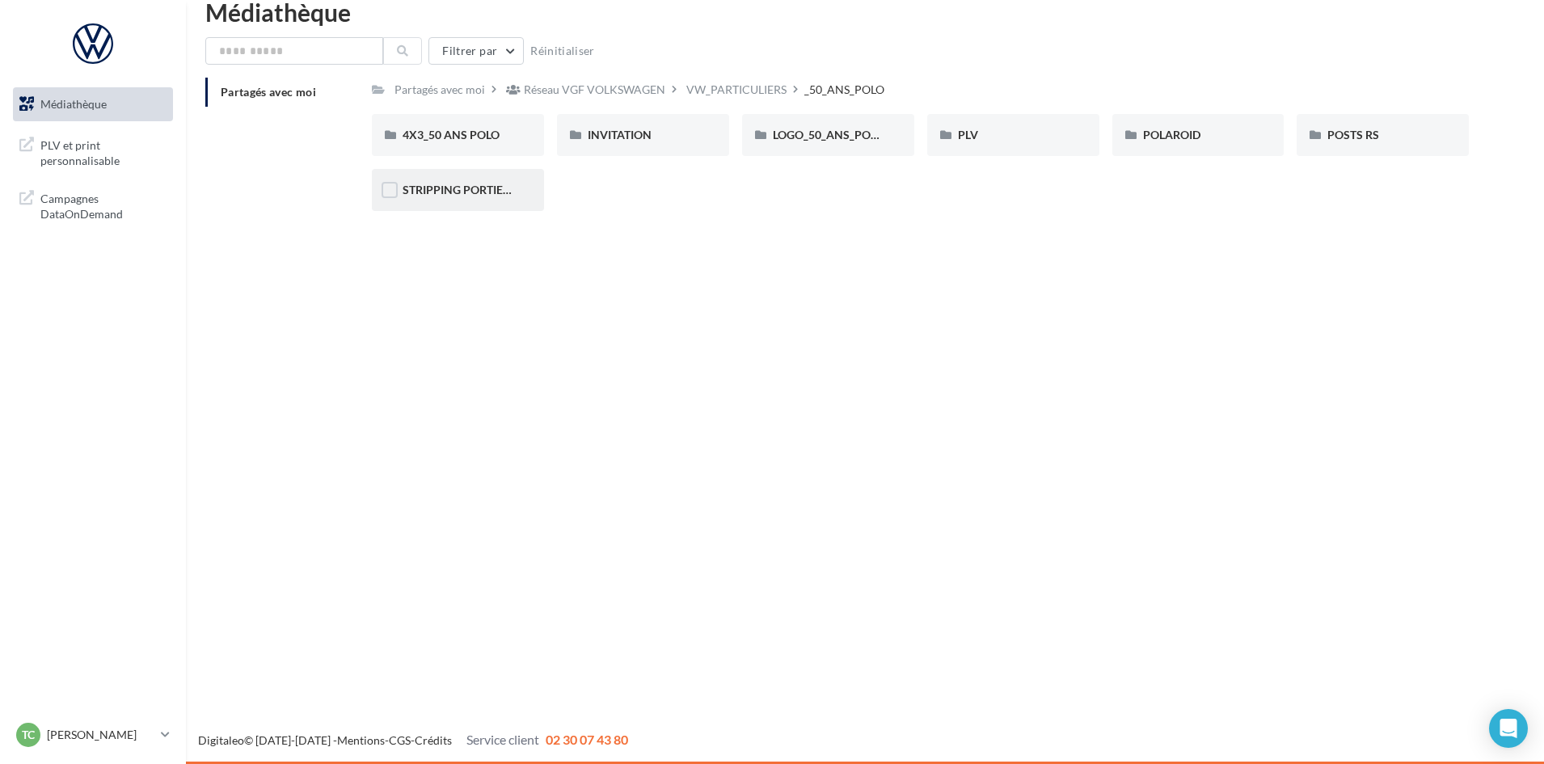
click at [475, 198] on div "STRIPPING PORTIERE" at bounding box center [457, 190] width 111 height 16
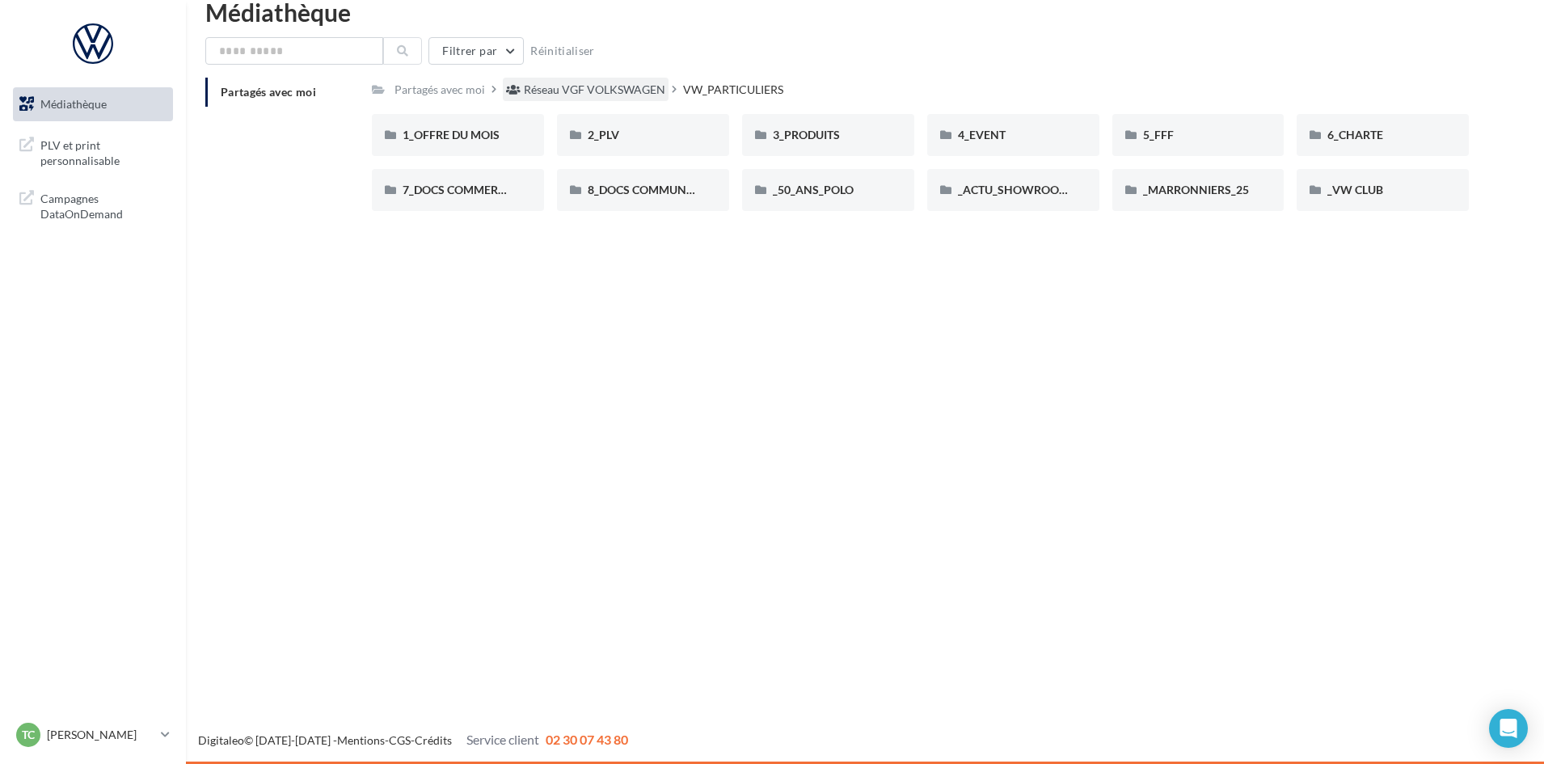
click at [615, 83] on div "Réseau VGF VOLKSWAGEN" at bounding box center [594, 90] width 141 height 16
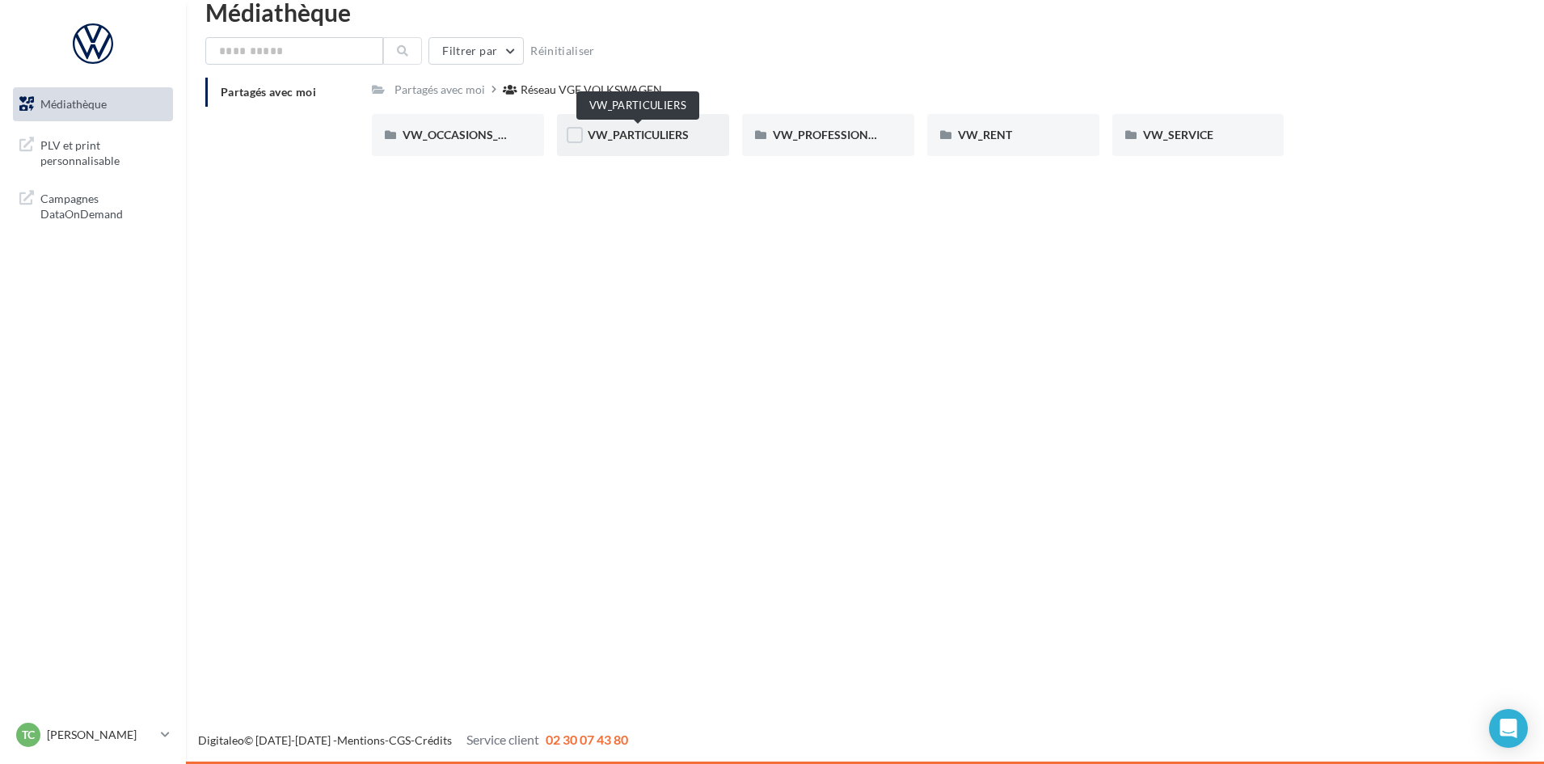
click at [649, 132] on span "VW_PARTICULIERS" at bounding box center [638, 135] width 101 height 14
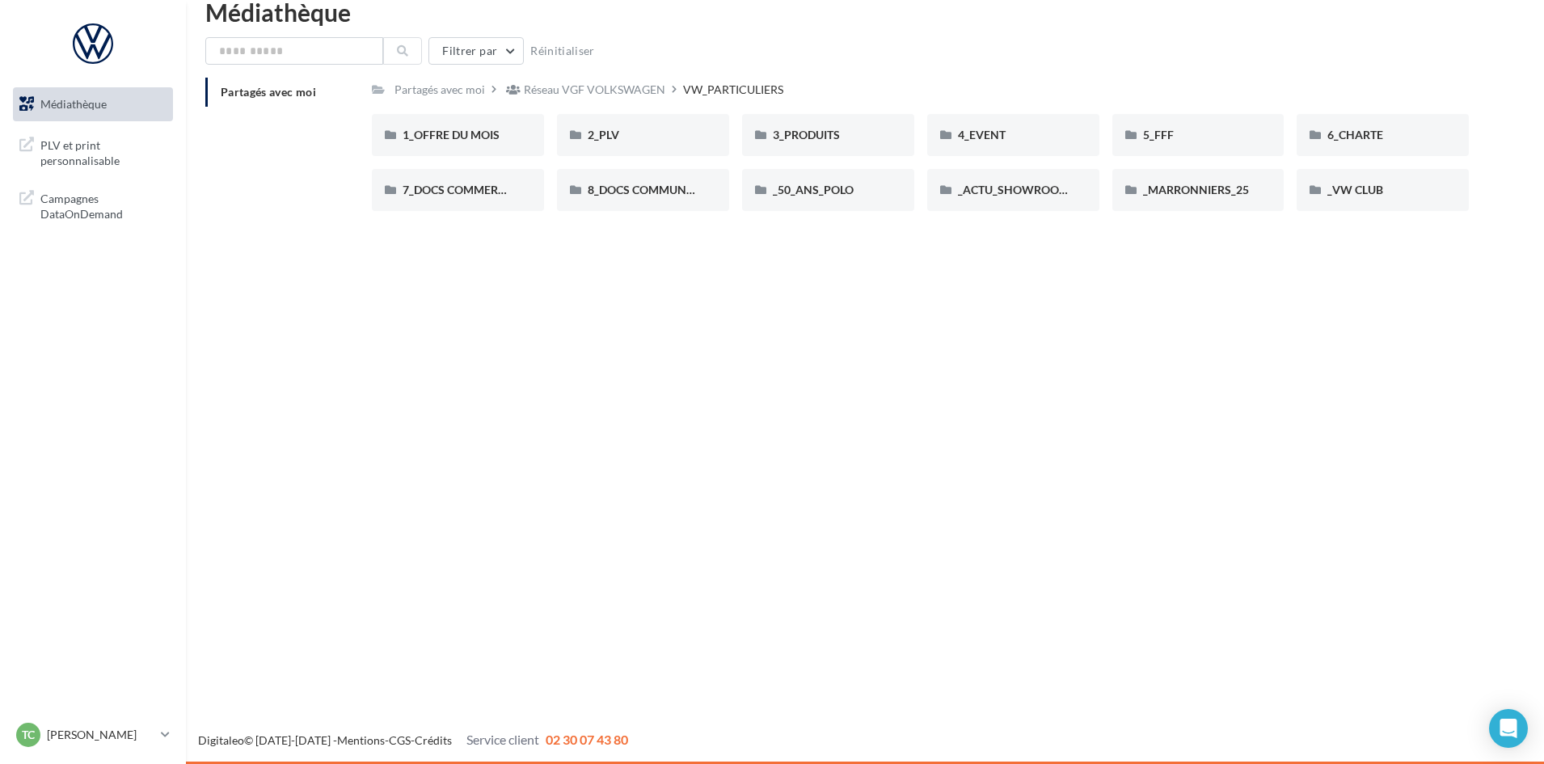
click at [649, 132] on div "2_PLV" at bounding box center [643, 135] width 111 height 16
click at [466, 129] on div "Avis google" at bounding box center [457, 135] width 111 height 16
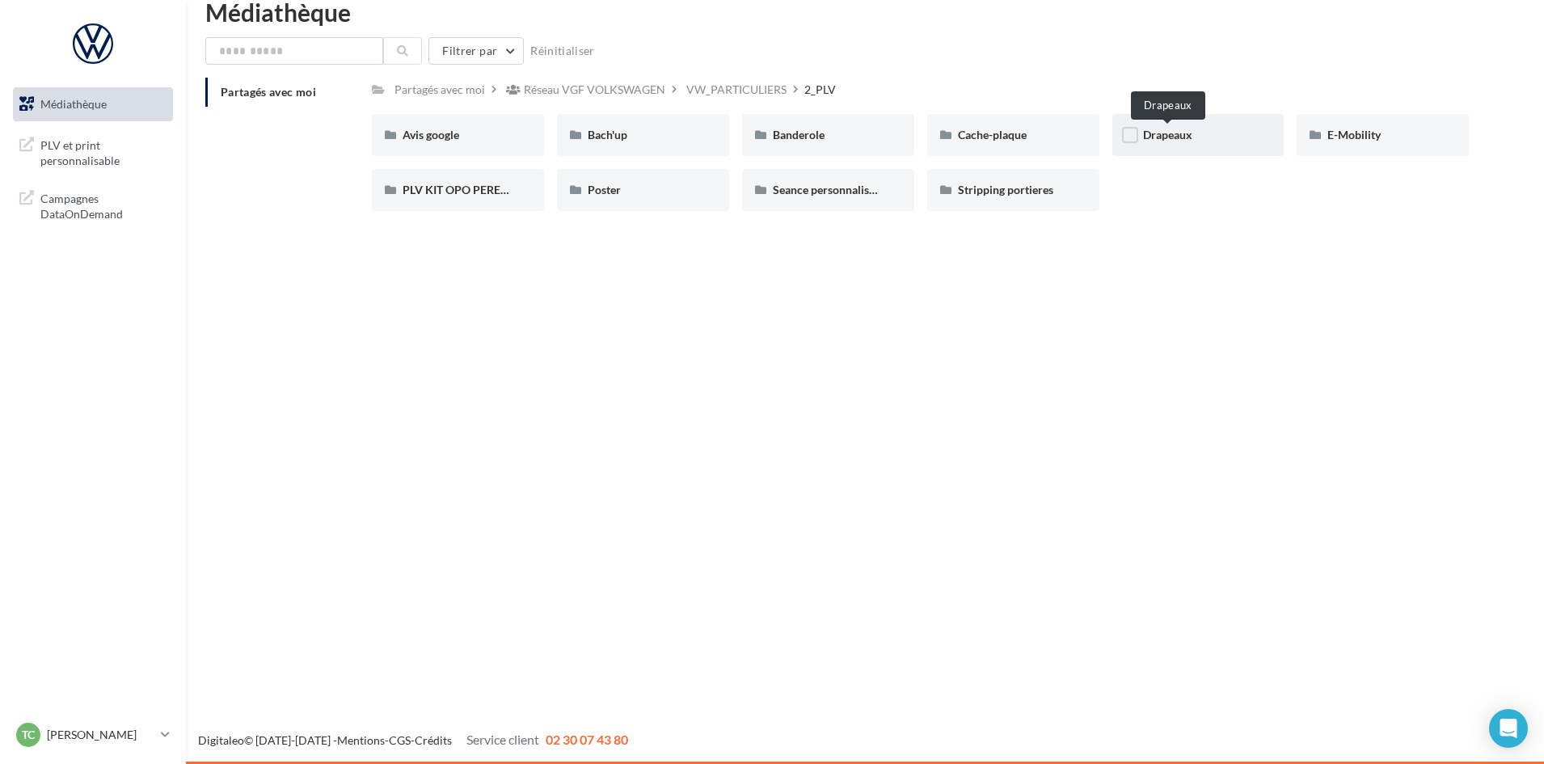
click at [1157, 141] on span "Drapeaux" at bounding box center [1167, 135] width 49 height 14
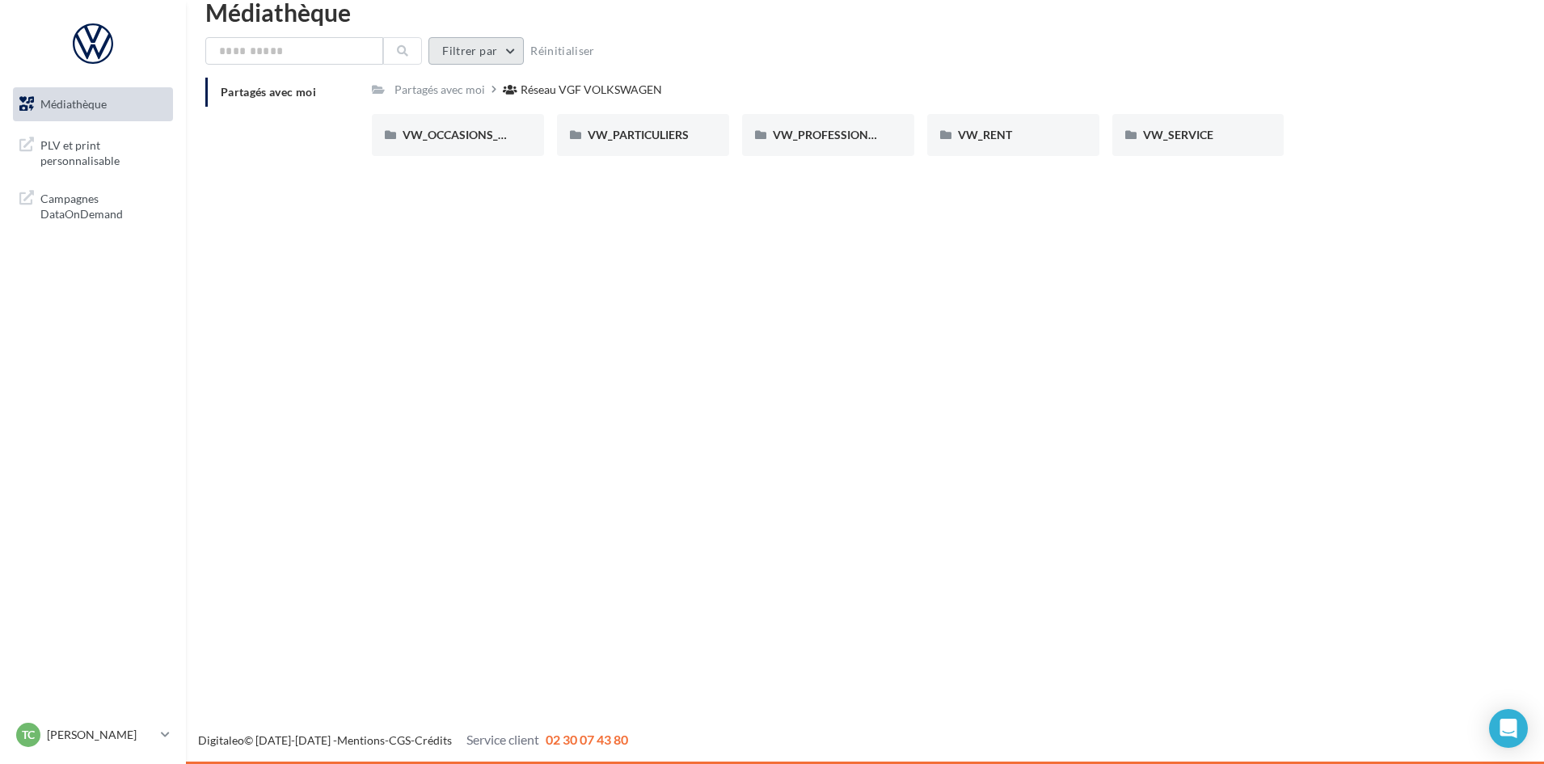
click at [500, 39] on button "Filtrer par" at bounding box center [475, 50] width 95 height 27
click at [823, 52] on div "Filtrer par Type Filtrer par type (1) Réinitialiser Appliquer Réinitialiser" at bounding box center [864, 50] width 1319 height 27
click at [465, 134] on span "VW_OCCASIONS_GARANTIES" at bounding box center [481, 135] width 158 height 14
click at [1229, 141] on div "VISUELS" at bounding box center [1198, 135] width 111 height 16
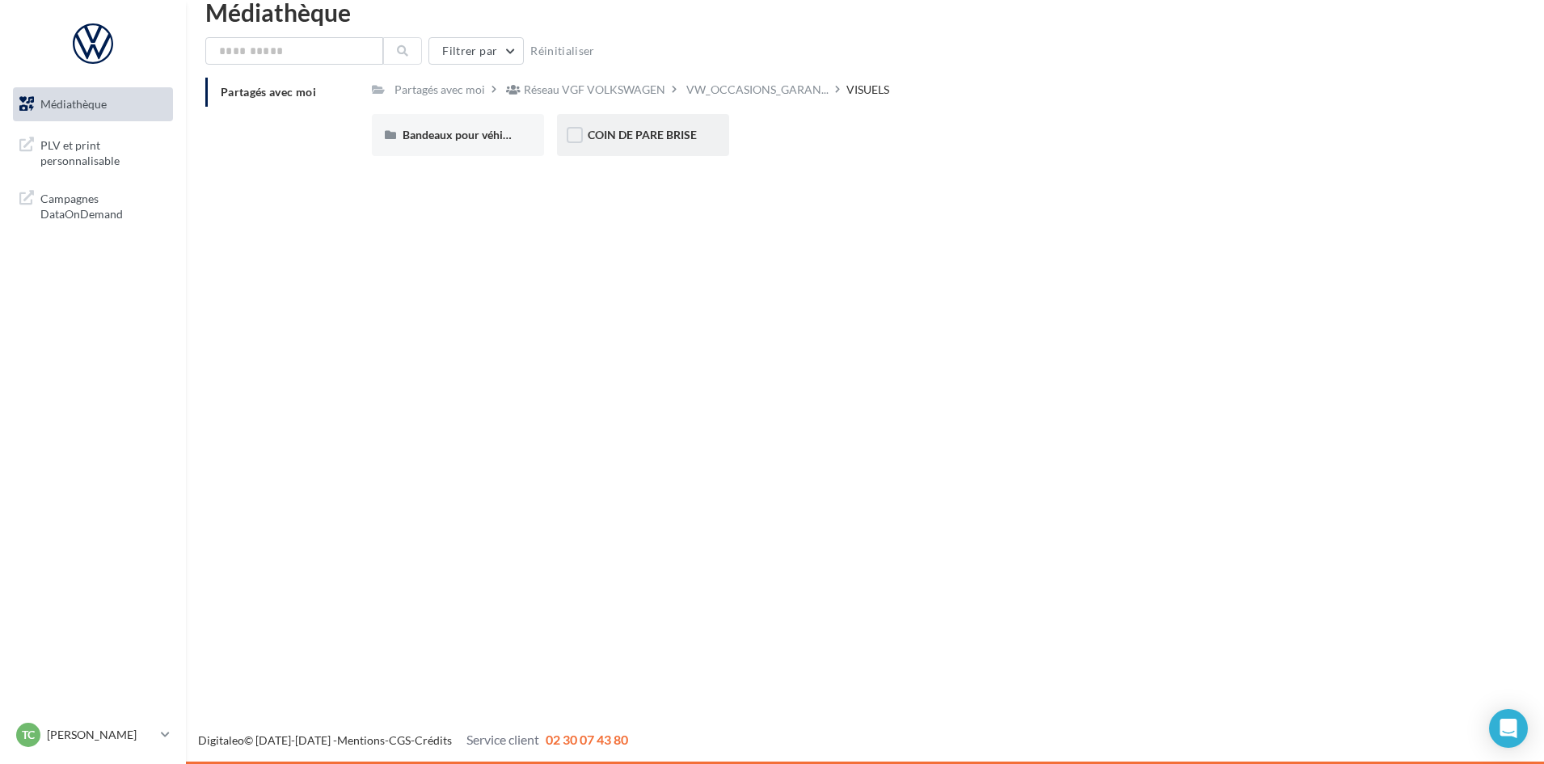
click at [642, 150] on div "COIN DE PARE BRISE" at bounding box center [643, 135] width 172 height 42
click at [492, 137] on span "Bandeaux pour véhicules en ligne" at bounding box center [485, 135] width 167 height 14
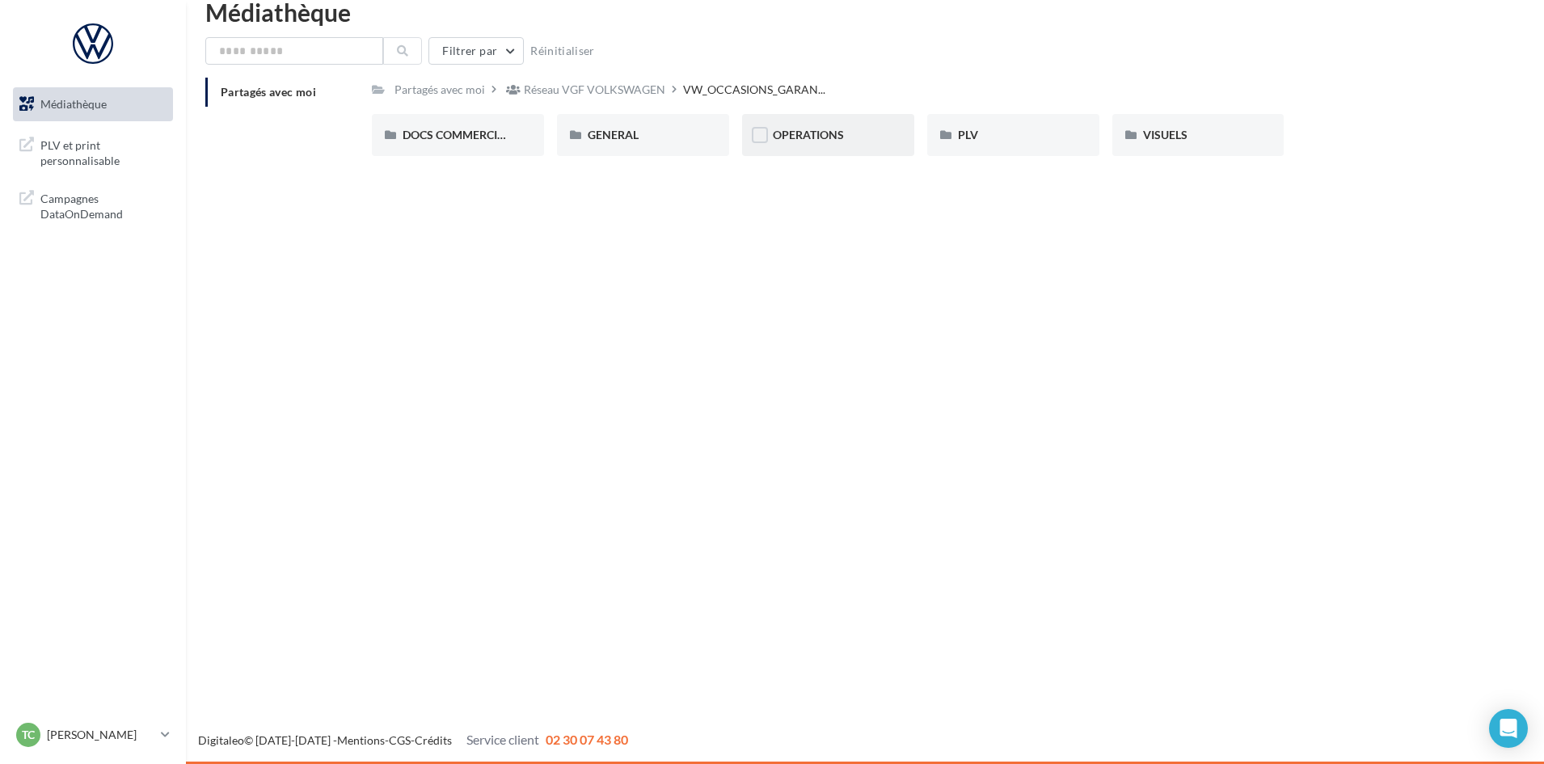
click at [845, 134] on div "OPERATIONS" at bounding box center [828, 135] width 111 height 16
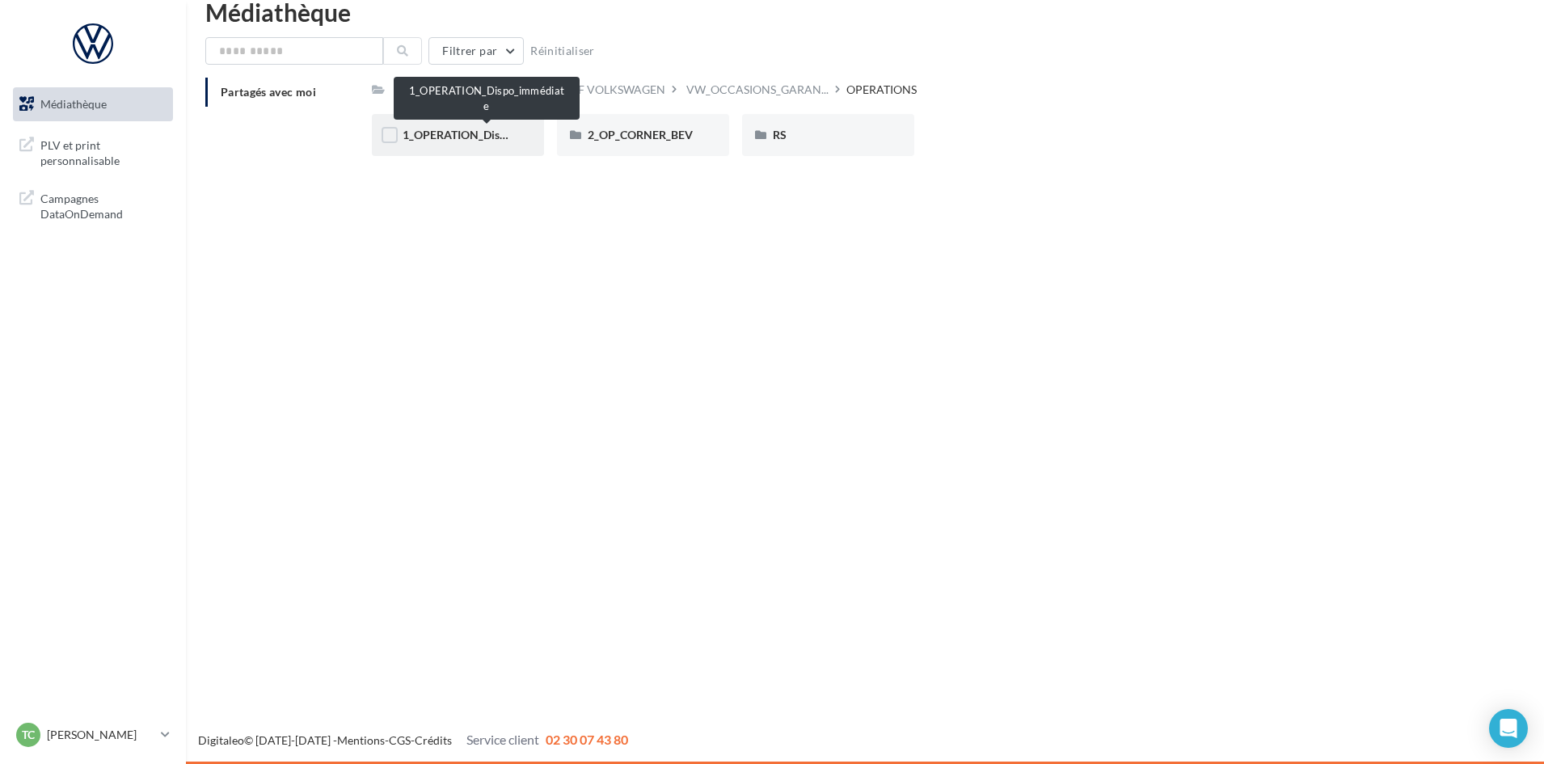
click at [507, 140] on span "1_OPERATION_Dispo_immédiate" at bounding box center [486, 135] width 168 height 14
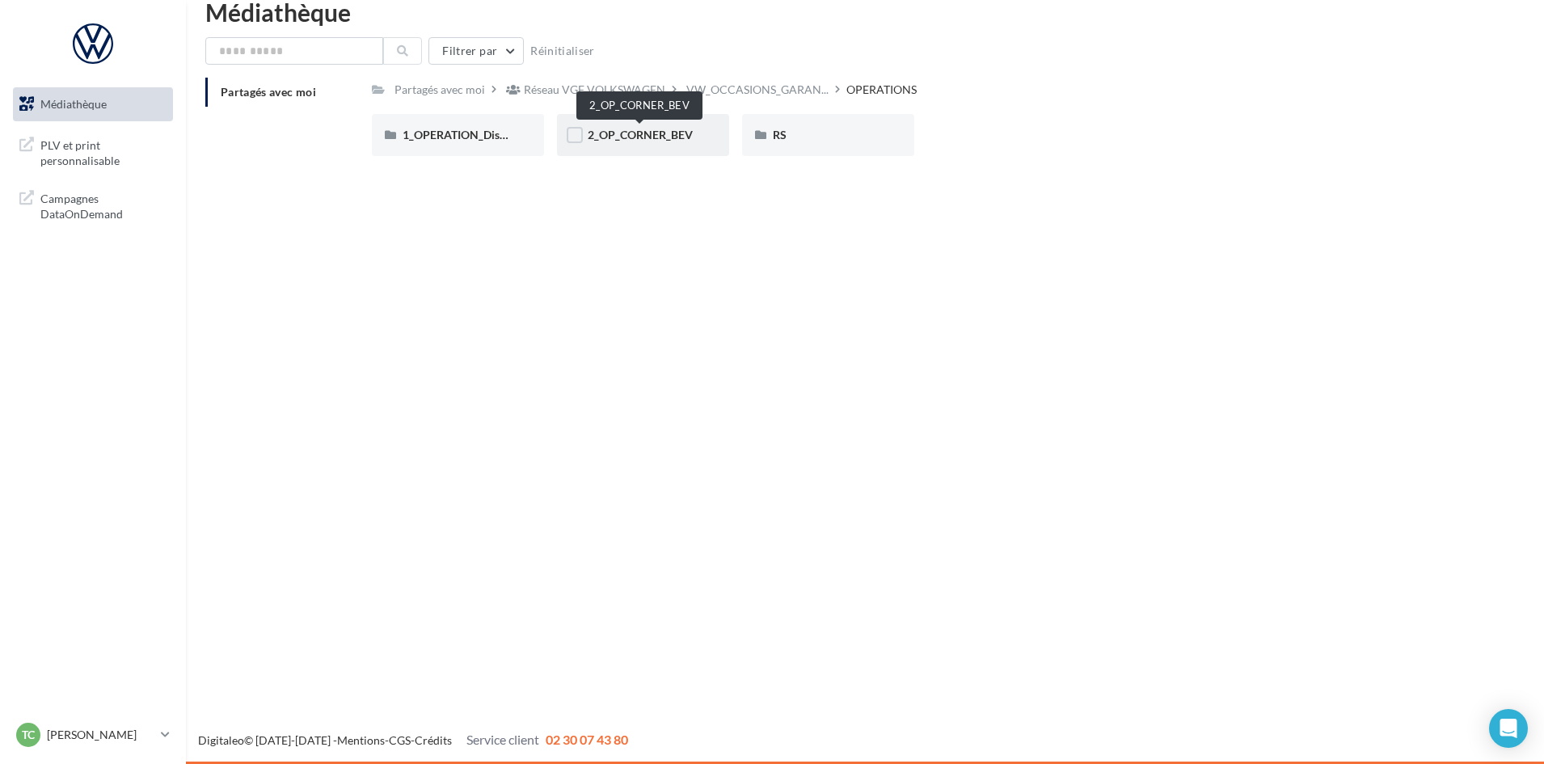
click at [686, 134] on span "2_OP_CORNER_BEV" at bounding box center [640, 135] width 105 height 14
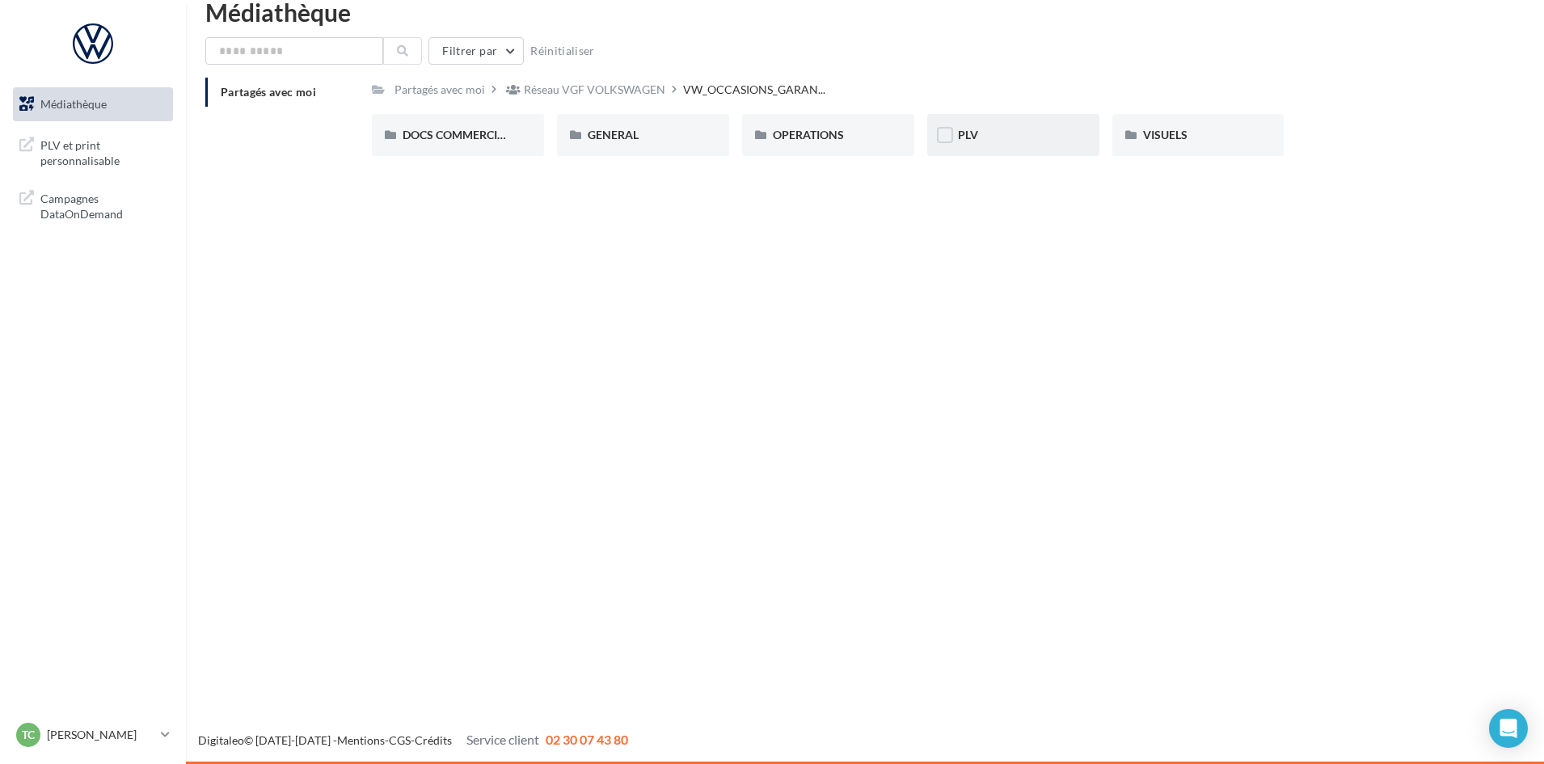
click at [1023, 135] on div "PLV" at bounding box center [1013, 135] width 111 height 16
click at [865, 130] on div "OPERATIONS" at bounding box center [828, 135] width 111 height 16
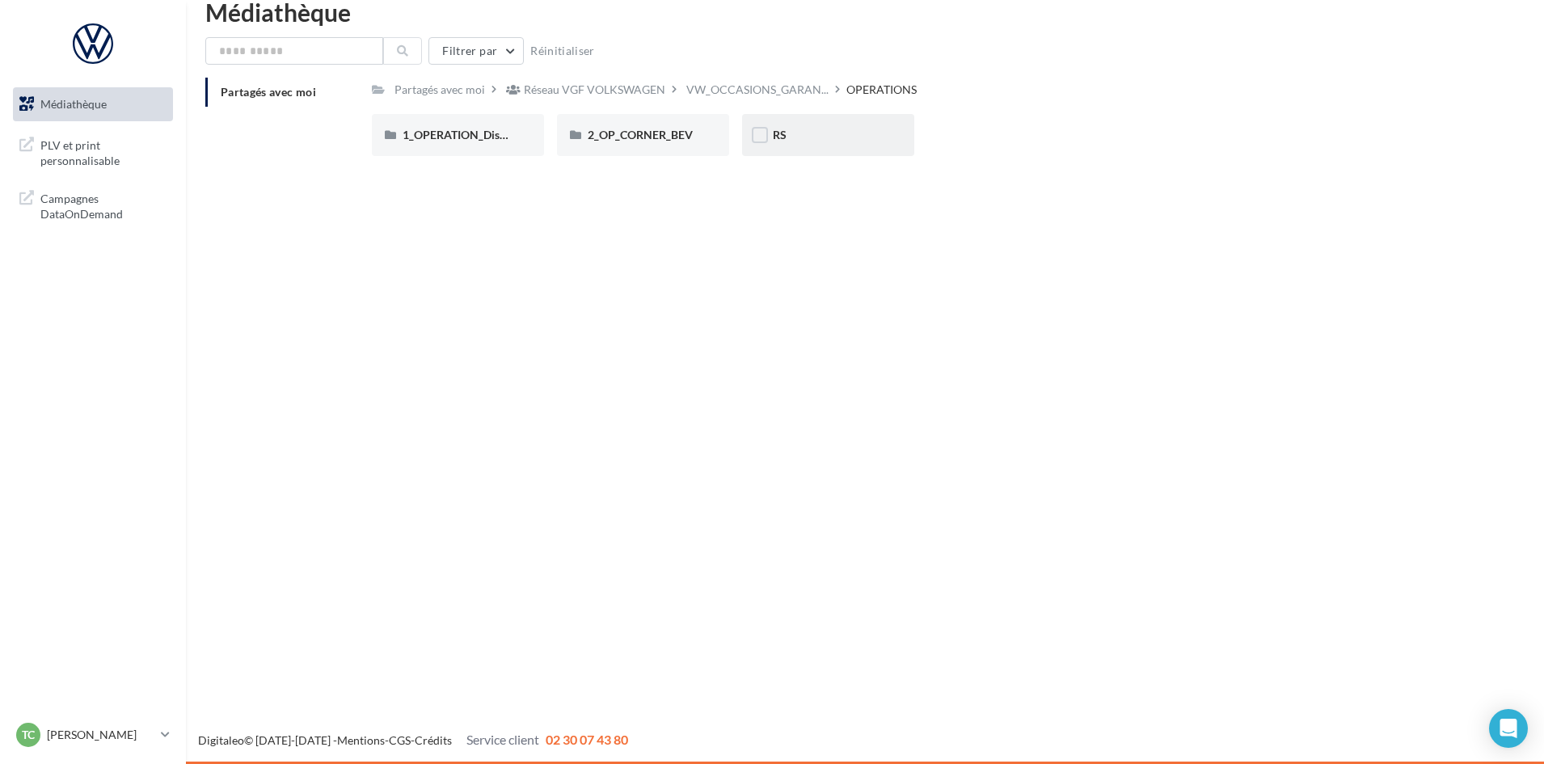
click at [793, 131] on div "RS" at bounding box center [828, 135] width 111 height 16
click at [458, 127] on div "GENERIQUE" at bounding box center [457, 135] width 111 height 16
click at [458, 127] on div "VW" at bounding box center [457, 135] width 111 height 16
click at [665, 144] on div "VW VU" at bounding box center [643, 135] width 172 height 42
click at [807, 126] on div "OPERATIONS" at bounding box center [828, 135] width 172 height 42
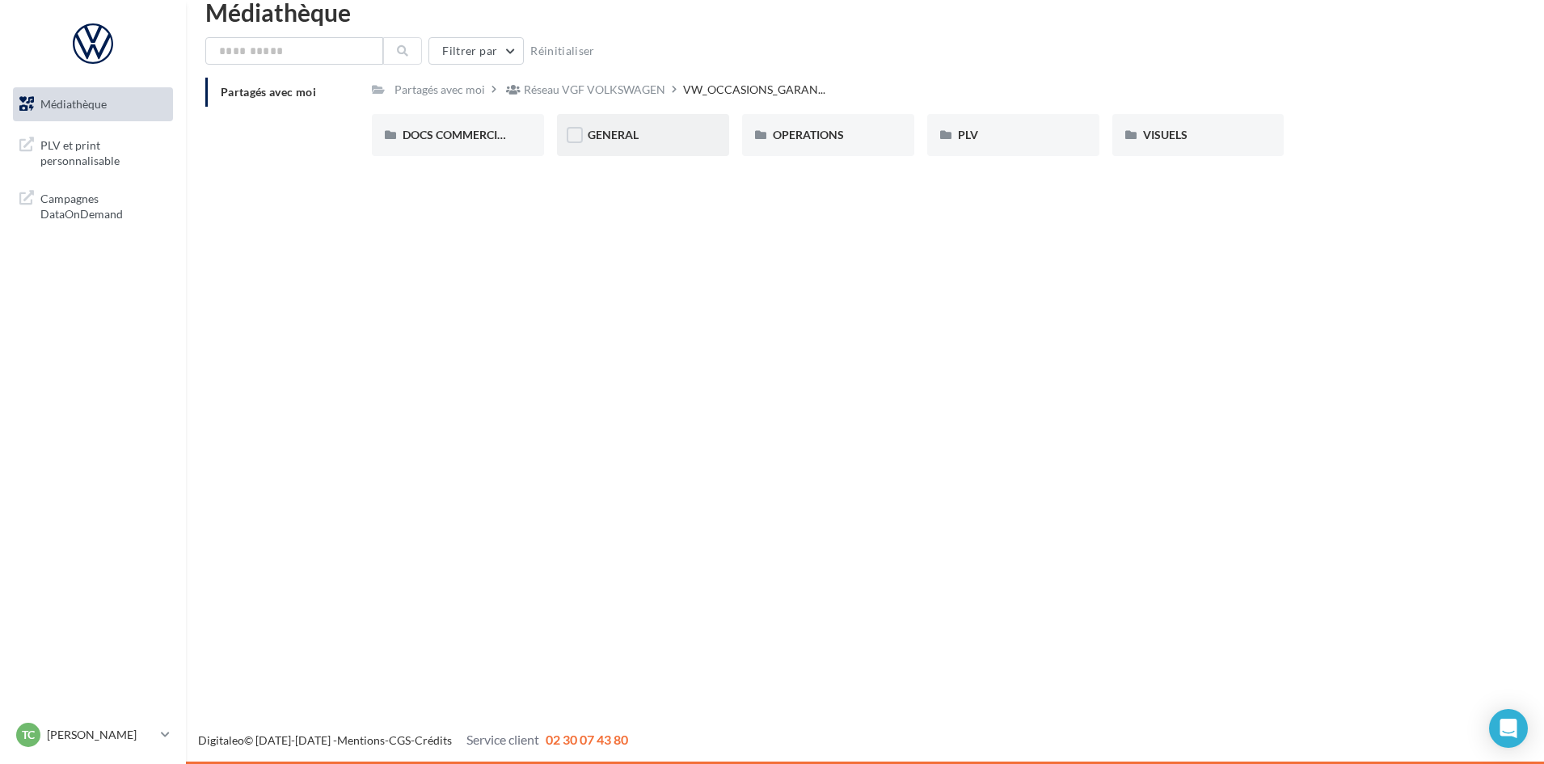
click at [643, 144] on div "GENERAL" at bounding box center [643, 135] width 172 height 42
click at [820, 135] on span "PHOTOGUIDELINE" at bounding box center [821, 135] width 97 height 14
click at [996, 141] on span "Sélection de votre partenaire" at bounding box center [1030, 135] width 145 height 14
click at [1229, 140] on span "Visuel Page accueil" at bounding box center [1191, 135] width 96 height 14
click at [1242, 119] on div "VISUELS" at bounding box center [1198, 135] width 172 height 42
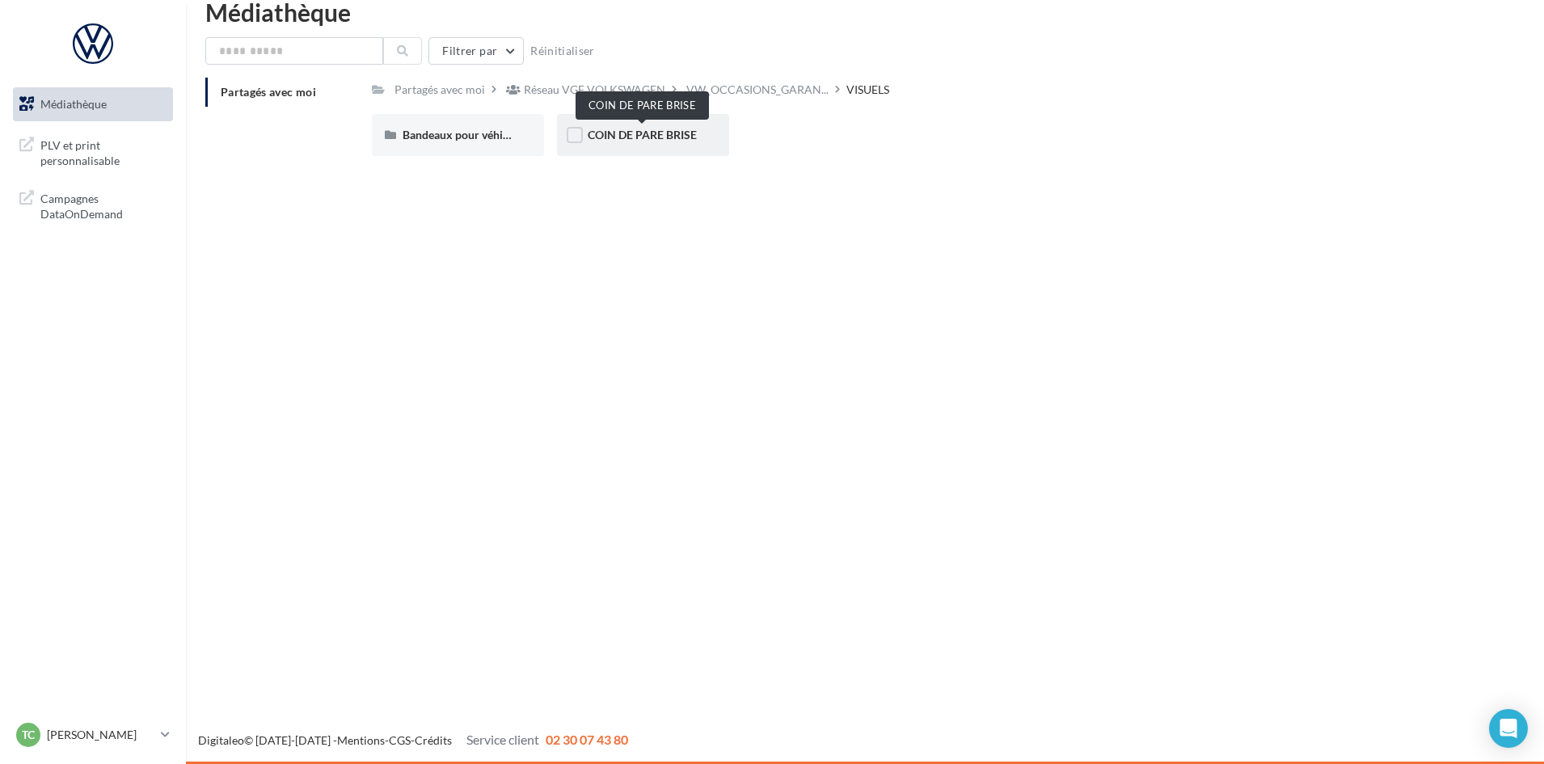
click at [672, 137] on span "COIN DE PARE BRISE" at bounding box center [642, 135] width 109 height 14
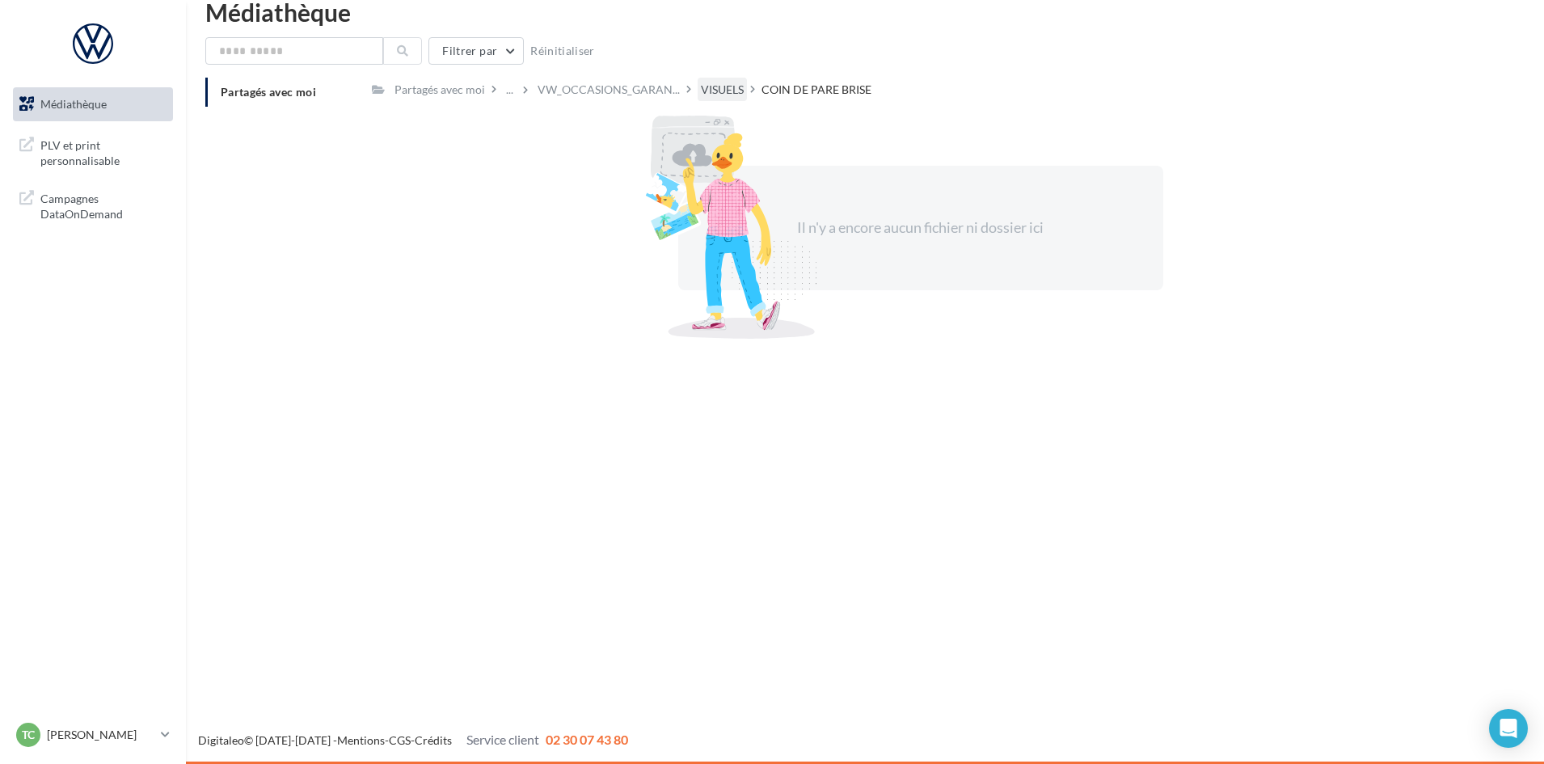
click at [735, 82] on div "VISUELS" at bounding box center [722, 90] width 43 height 16
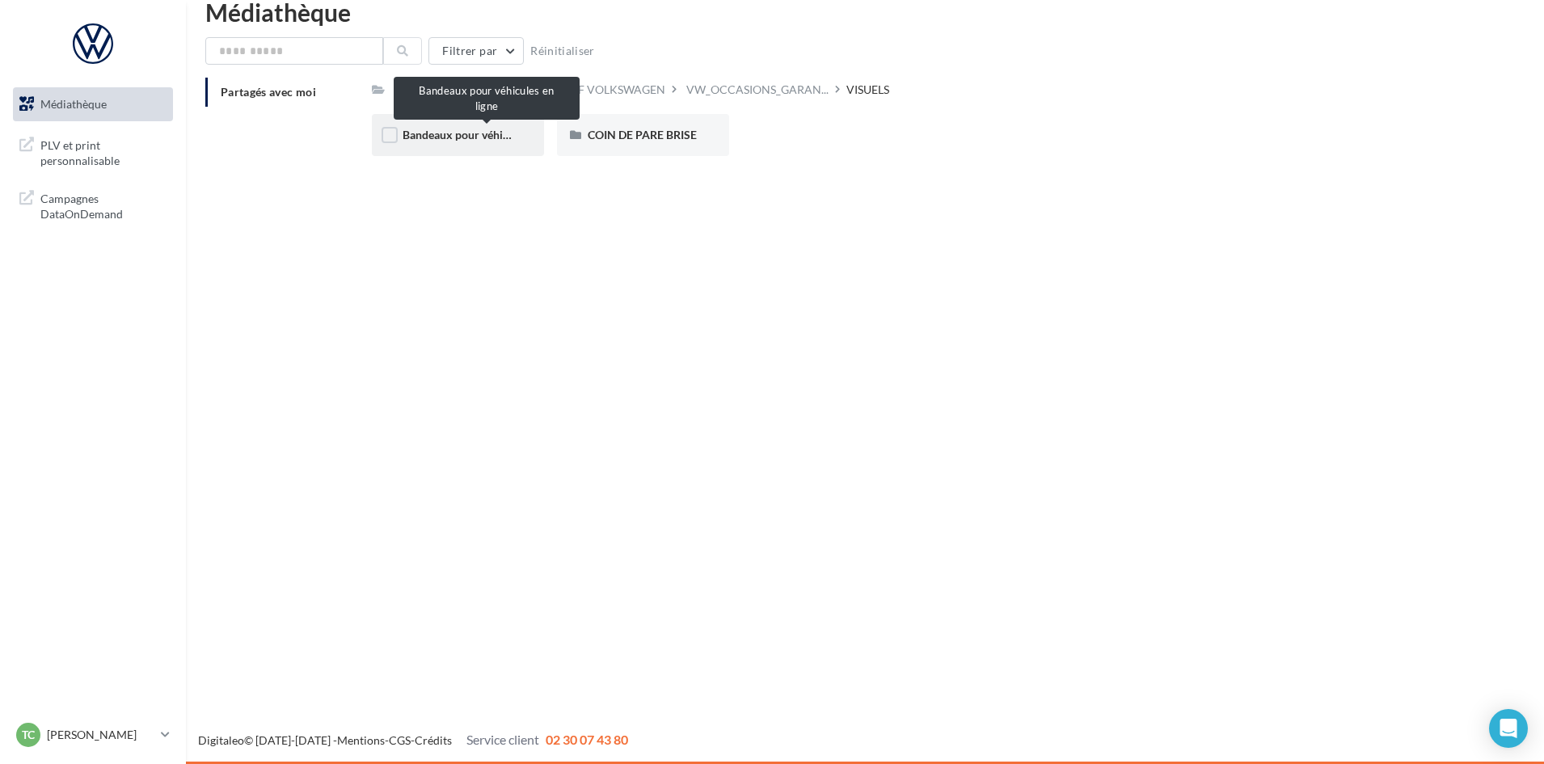
click at [457, 133] on span "Bandeaux pour véhicules en ligne" at bounding box center [485, 135] width 167 height 14
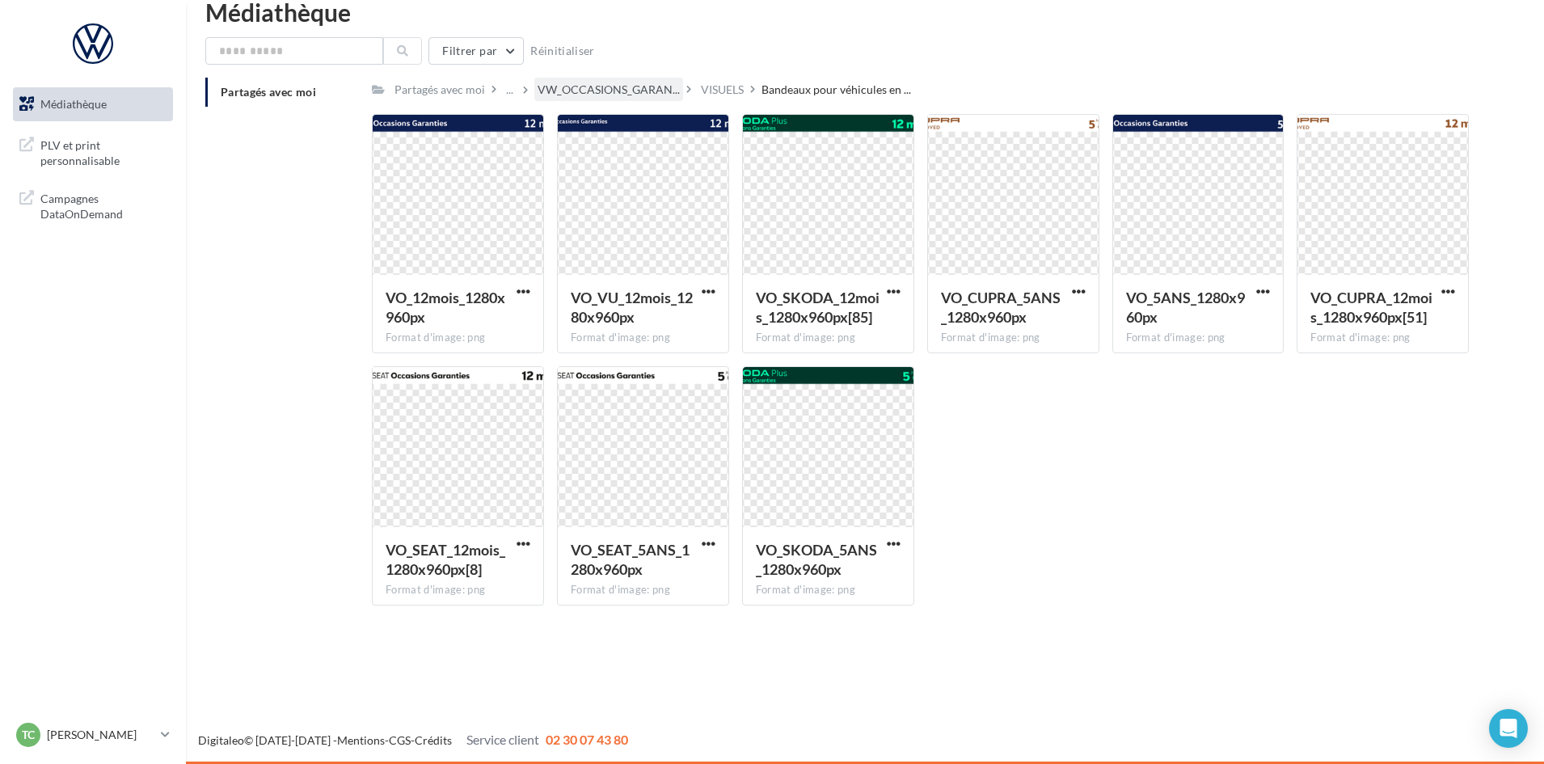
click at [660, 78] on div "VW_OCCASIONS_GARAN..." at bounding box center [608, 89] width 149 height 23
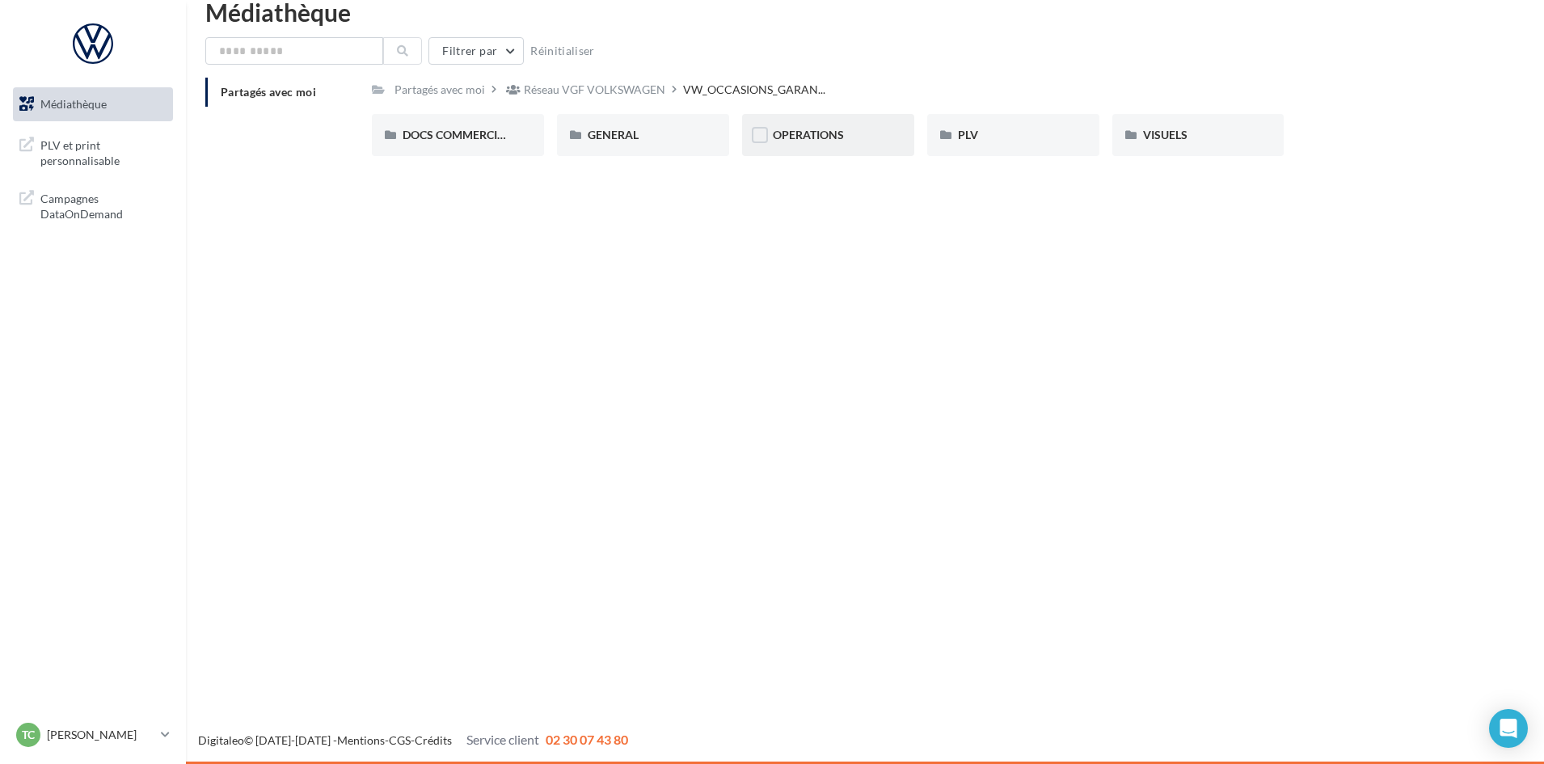
click at [844, 128] on div "OPERATIONS" at bounding box center [828, 135] width 111 height 16
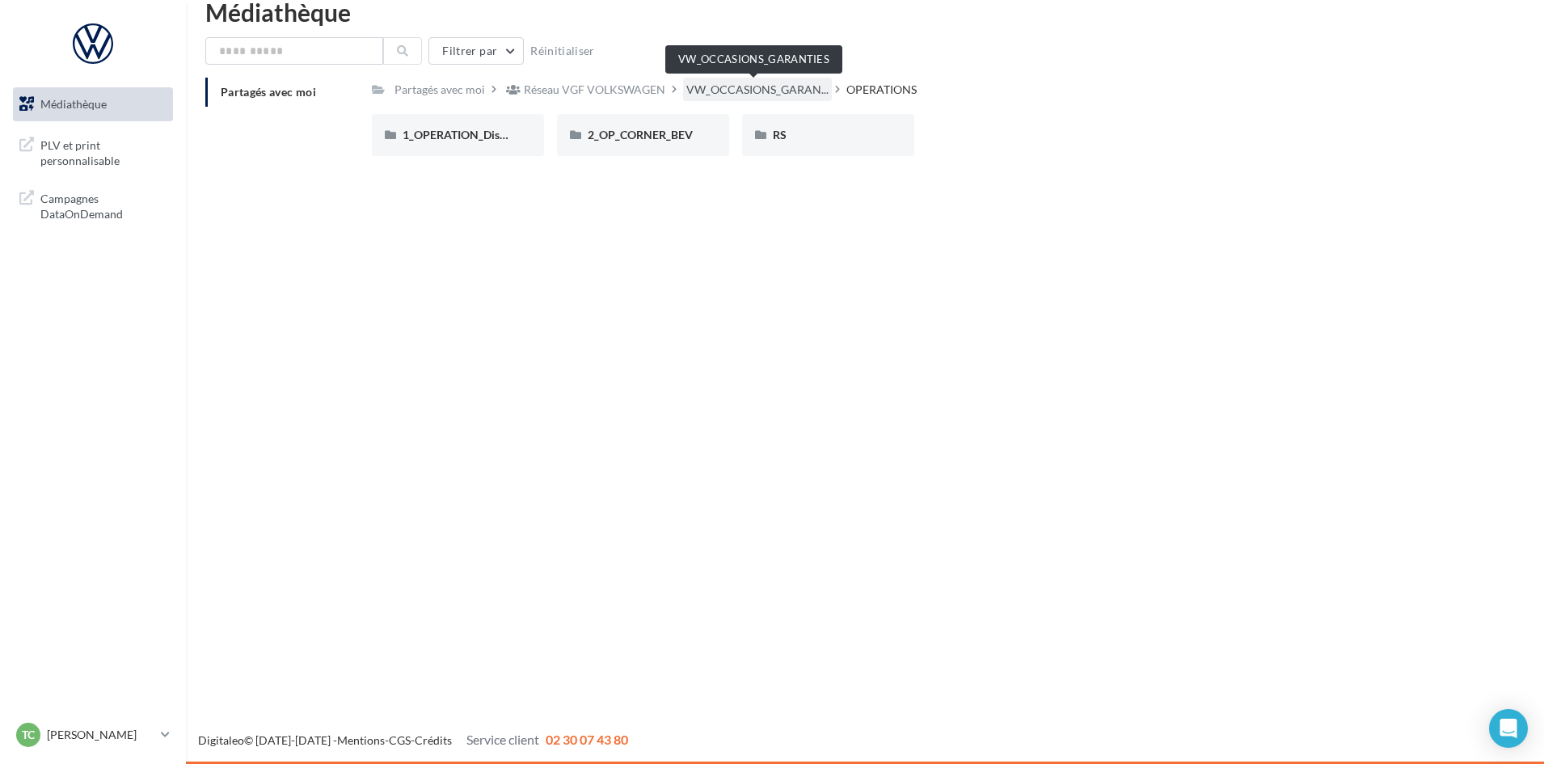
click at [775, 84] on span "VW_OCCASIONS_GARAN..." at bounding box center [757, 90] width 142 height 16
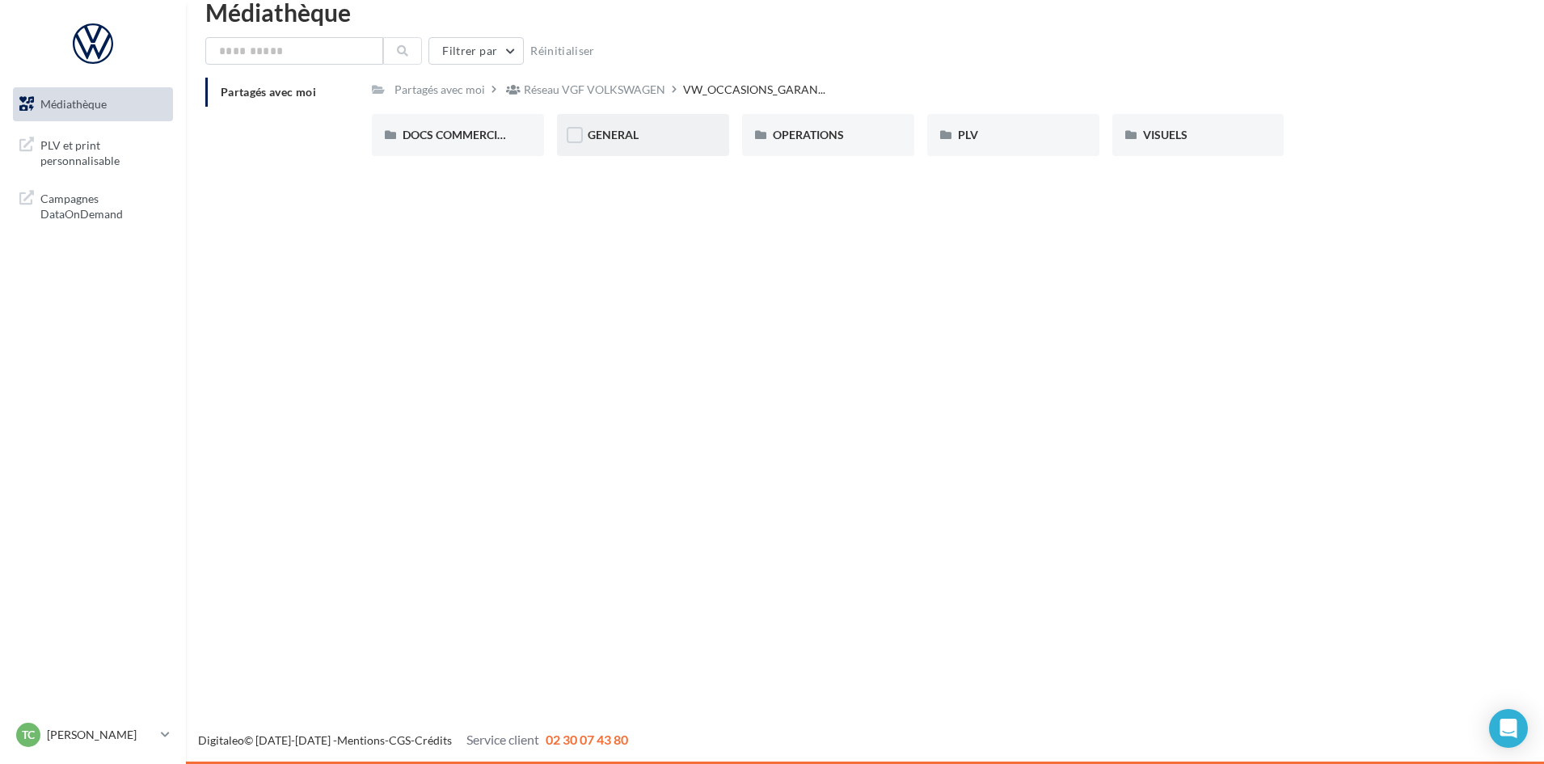
click at [640, 142] on div "GENERAL" at bounding box center [643, 135] width 111 height 16
click at [847, 130] on span "PHOTOGUIDELINE" at bounding box center [821, 135] width 97 height 14
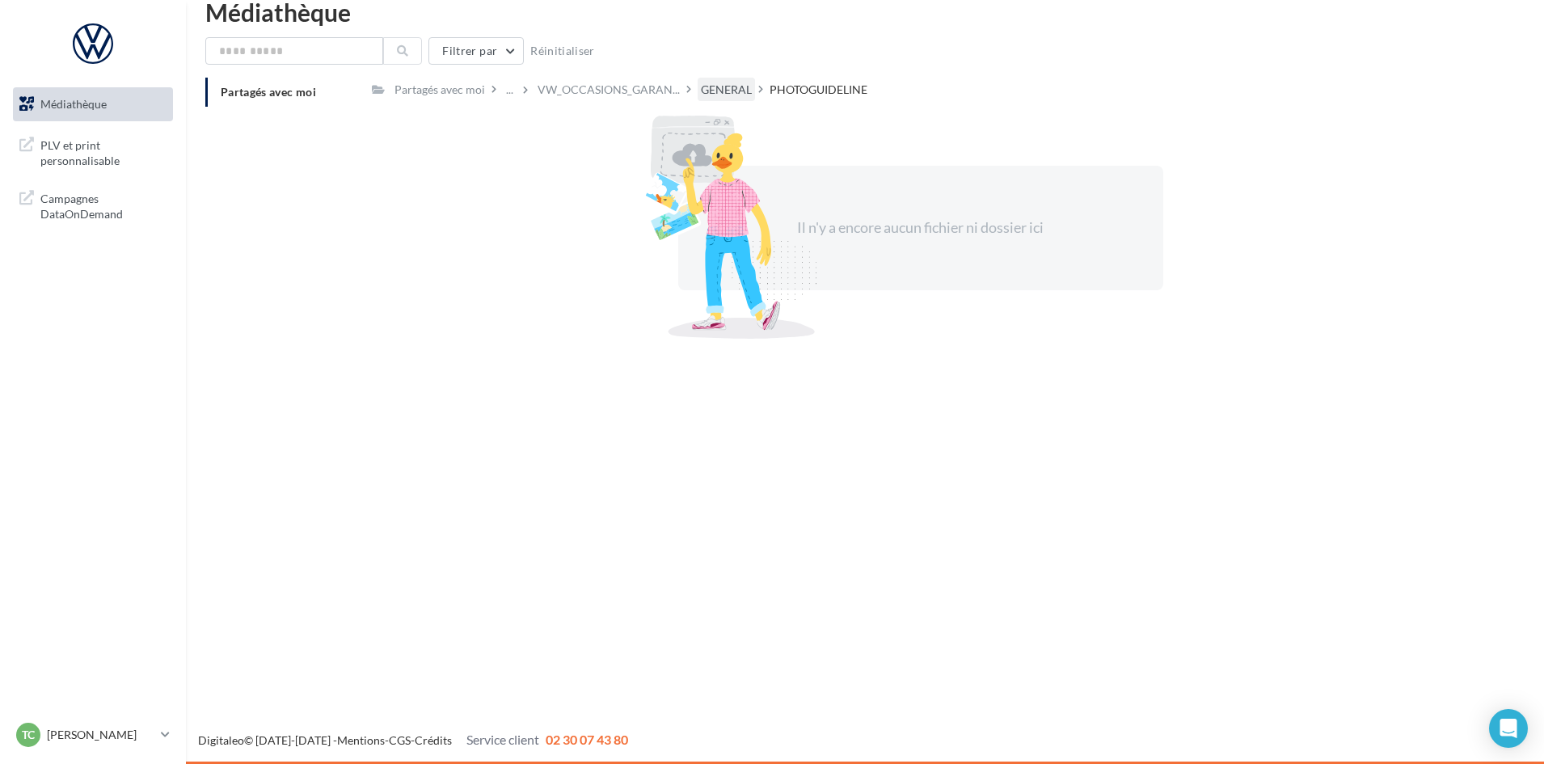
click at [735, 82] on div "GENERAL" at bounding box center [726, 90] width 51 height 16
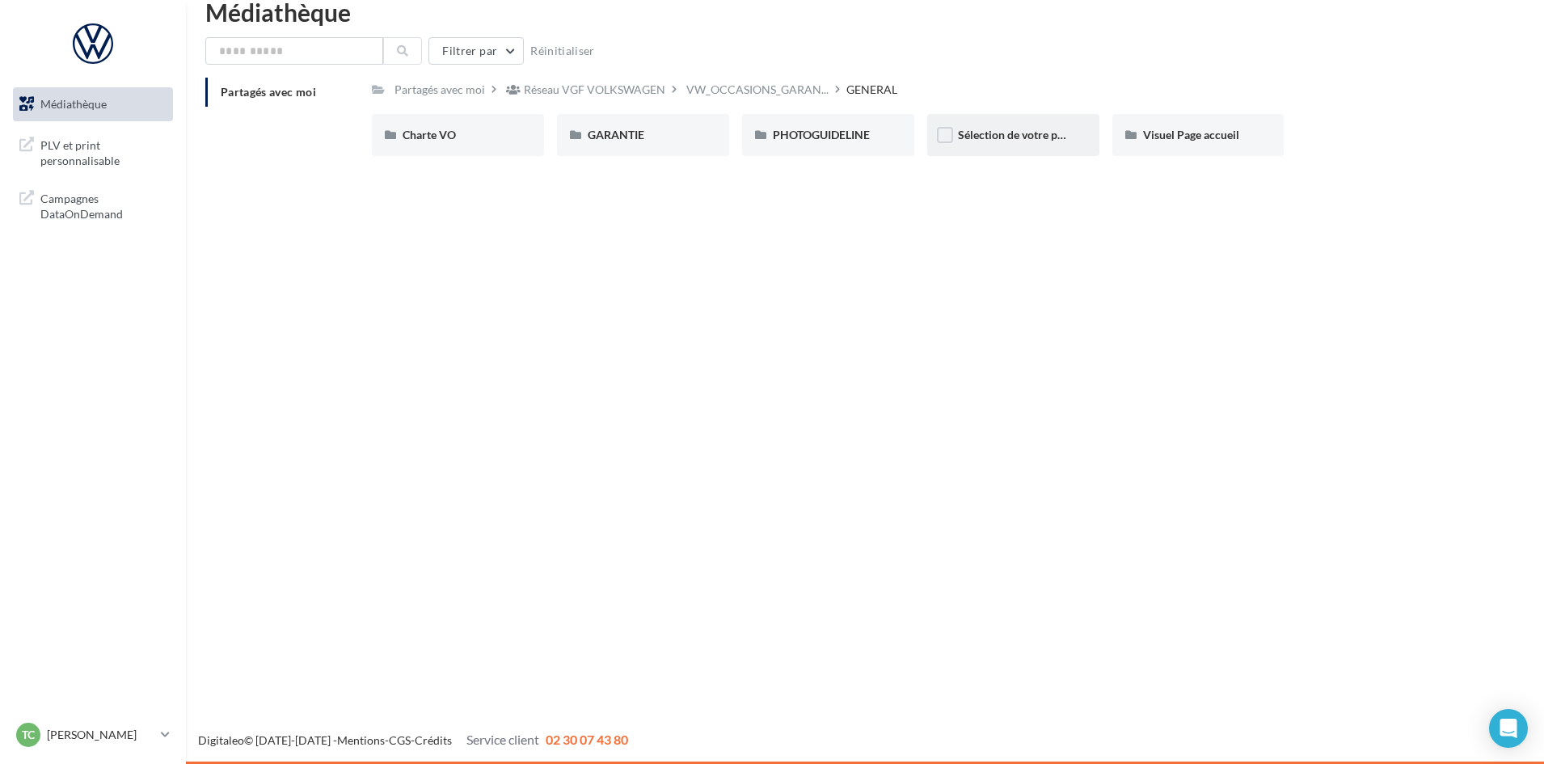
click at [1013, 118] on div "Sélection de votre partenaire" at bounding box center [1013, 135] width 172 height 42
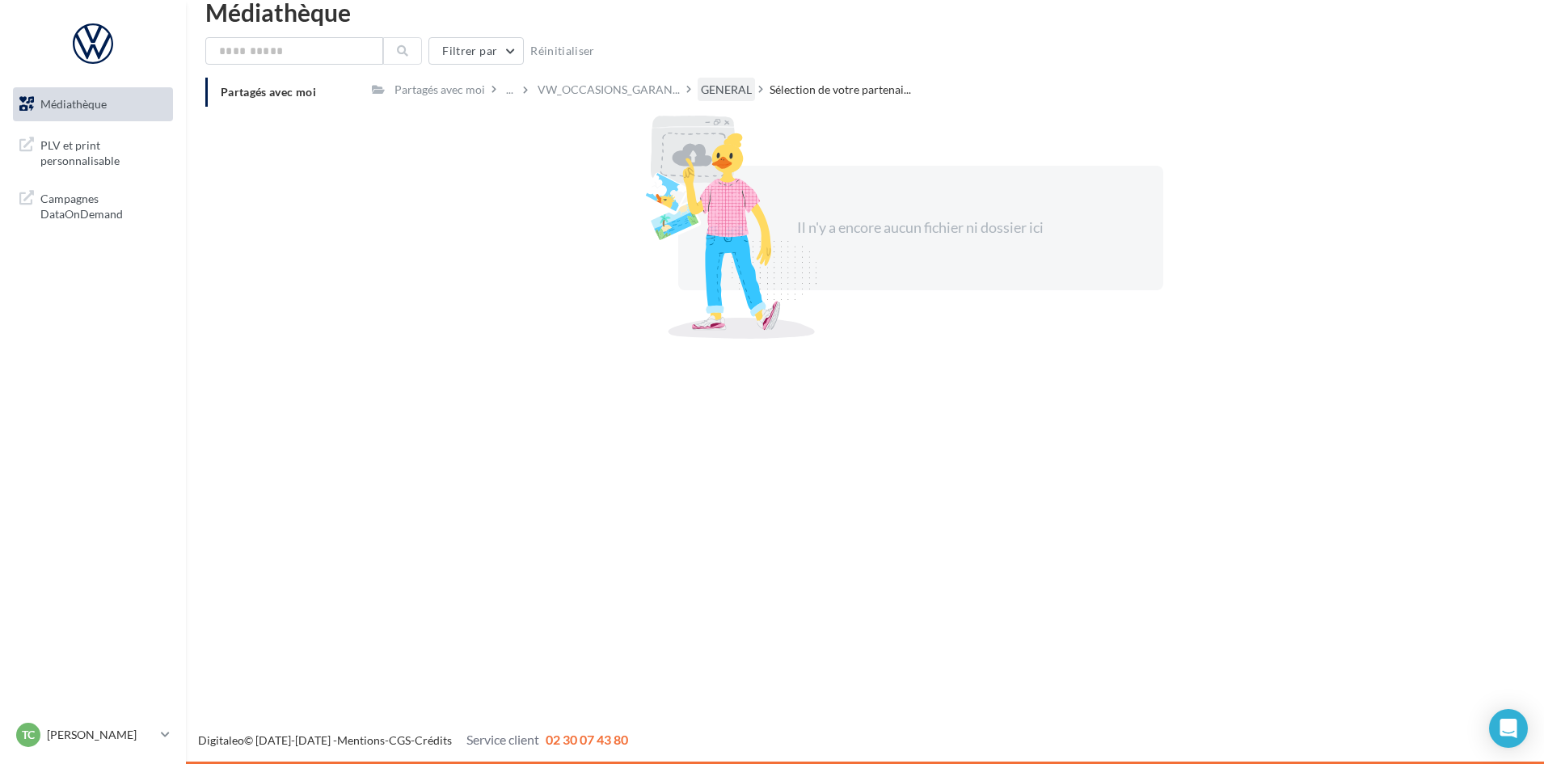
click at [714, 94] on div "GENERAL" at bounding box center [726, 90] width 51 height 16
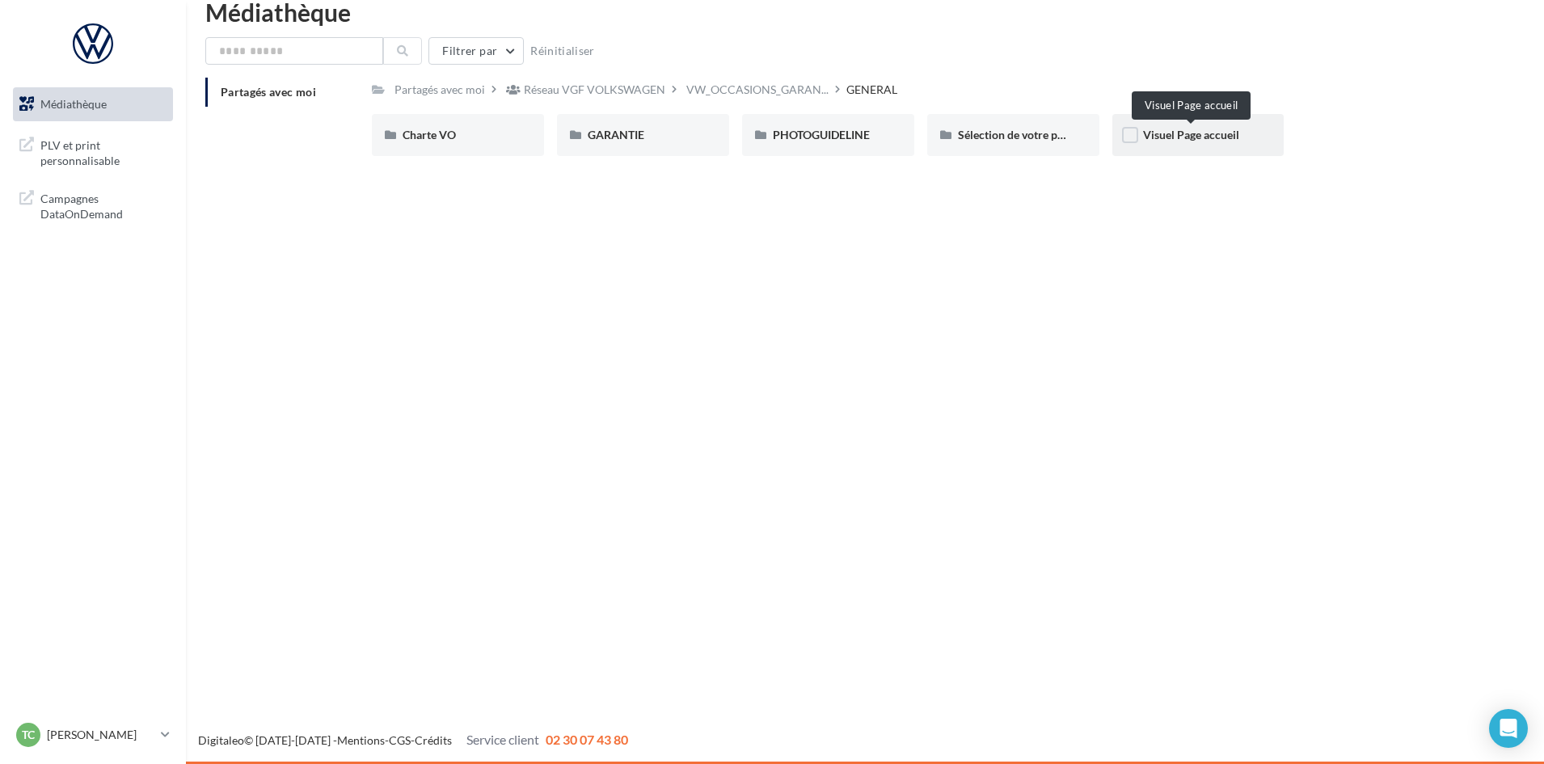
click at [1186, 131] on span "Visuel Page accueil" at bounding box center [1191, 135] width 96 height 14
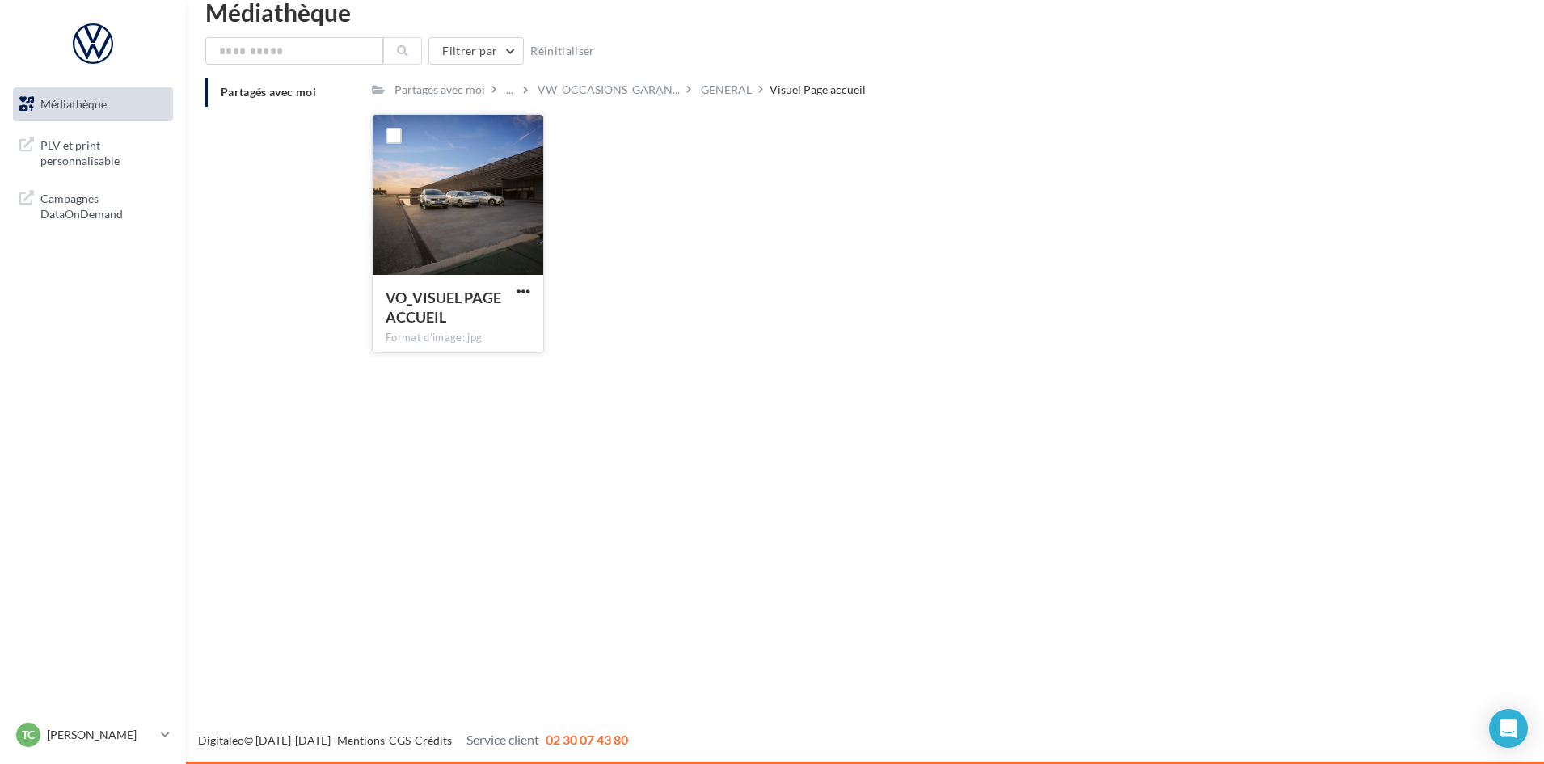
click at [456, 156] on div at bounding box center [458, 196] width 171 height 162
click at [529, 288] on button "button" at bounding box center [523, 292] width 20 height 16
click at [491, 319] on button "Télécharger" at bounding box center [453, 323] width 162 height 42
